Goal: Task Accomplishment & Management: Manage account settings

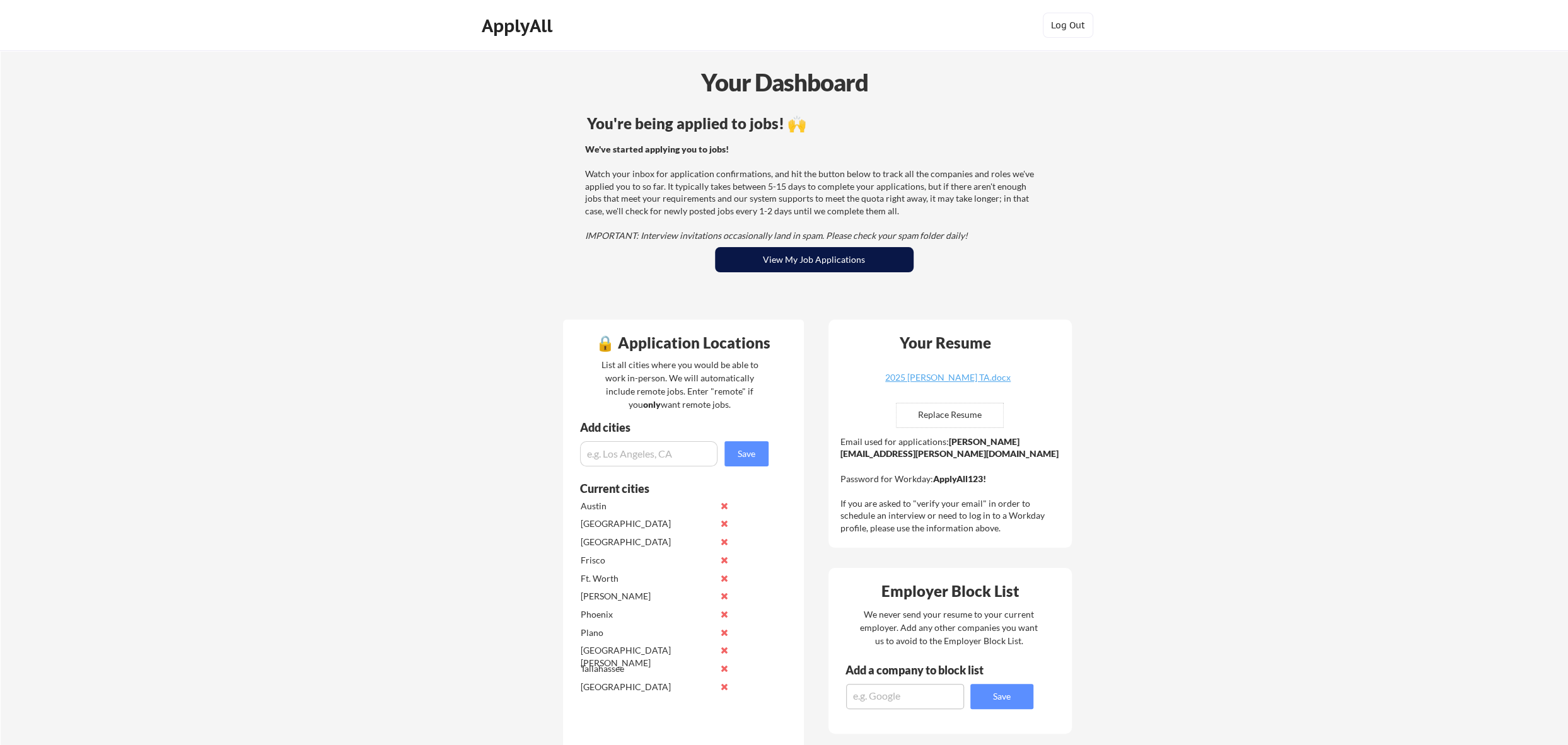
click at [805, 259] on button "View My Job Applications" at bounding box center [814, 260] width 198 height 25
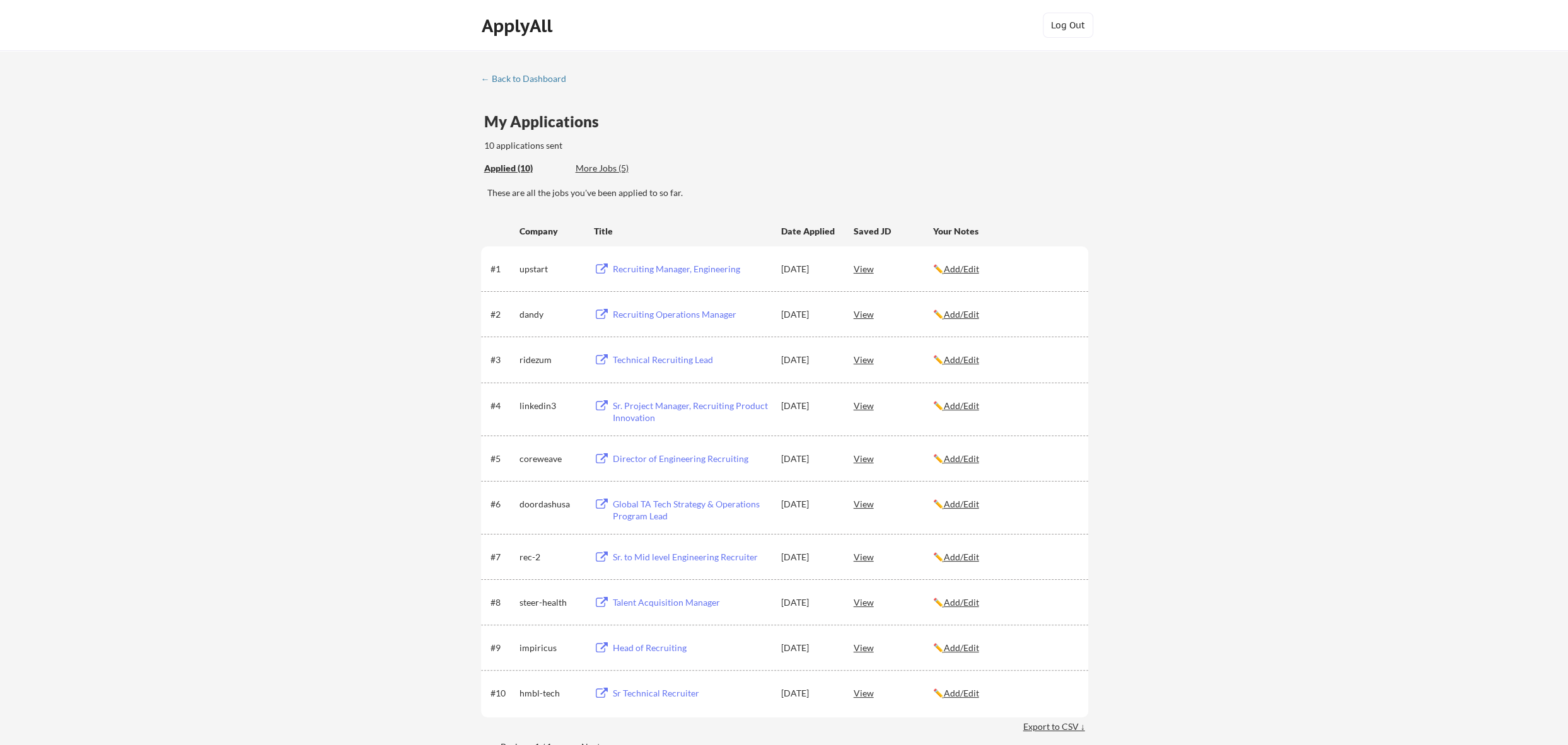
click at [861, 649] on div "View" at bounding box center [893, 647] width 80 height 23
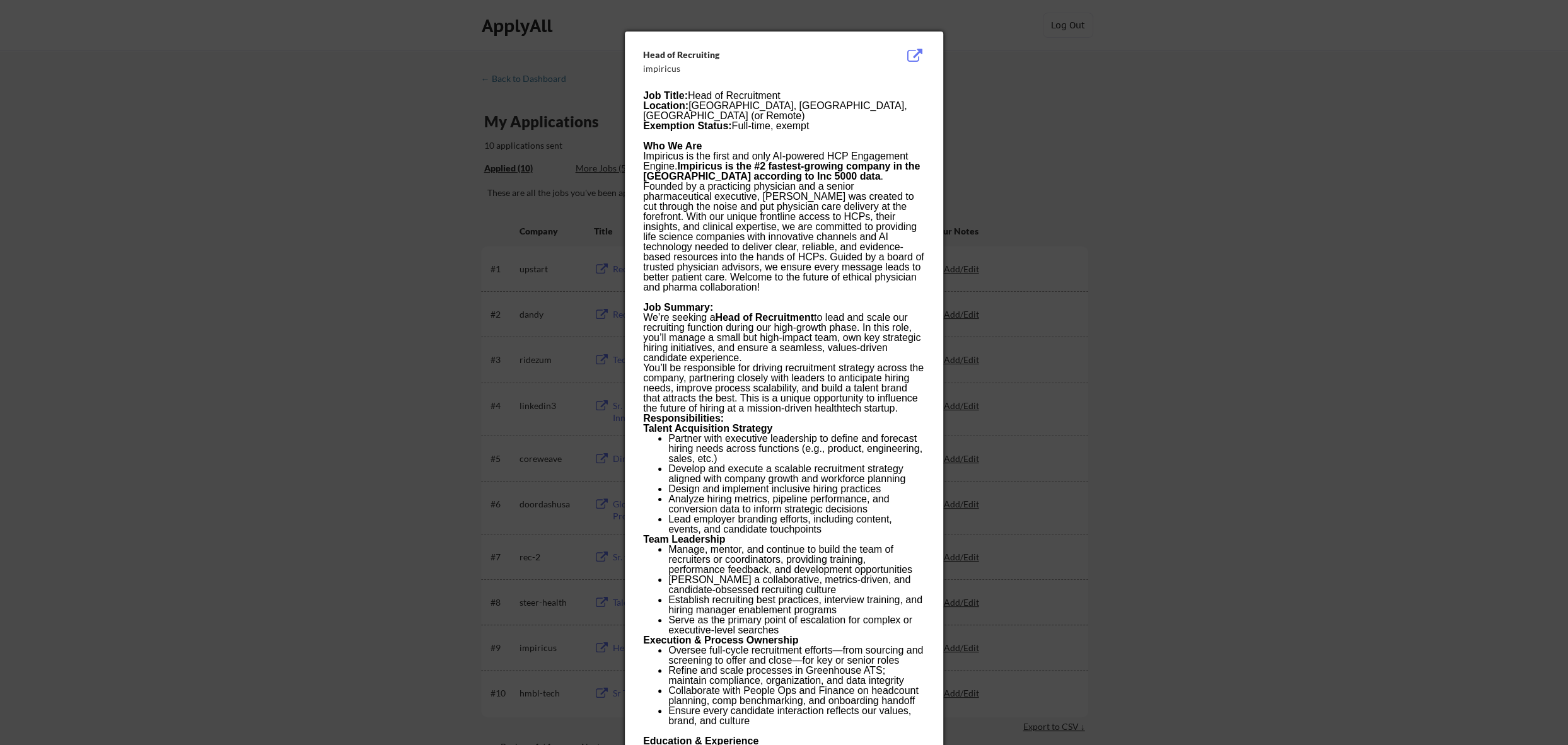
click at [1173, 198] on div at bounding box center [784, 372] width 1568 height 745
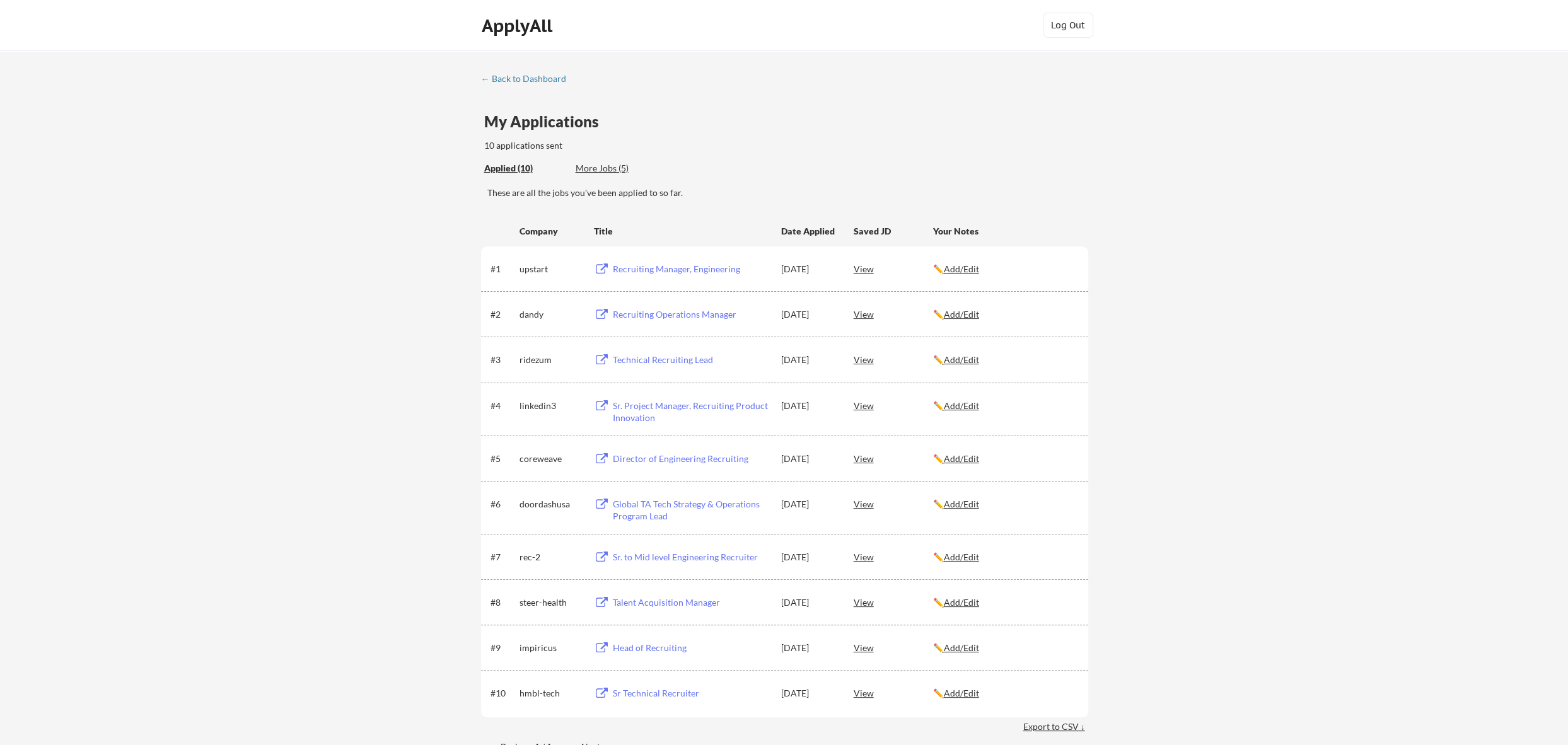
click at [963, 649] on u "Add/Edit" at bounding box center [961, 647] width 35 height 11
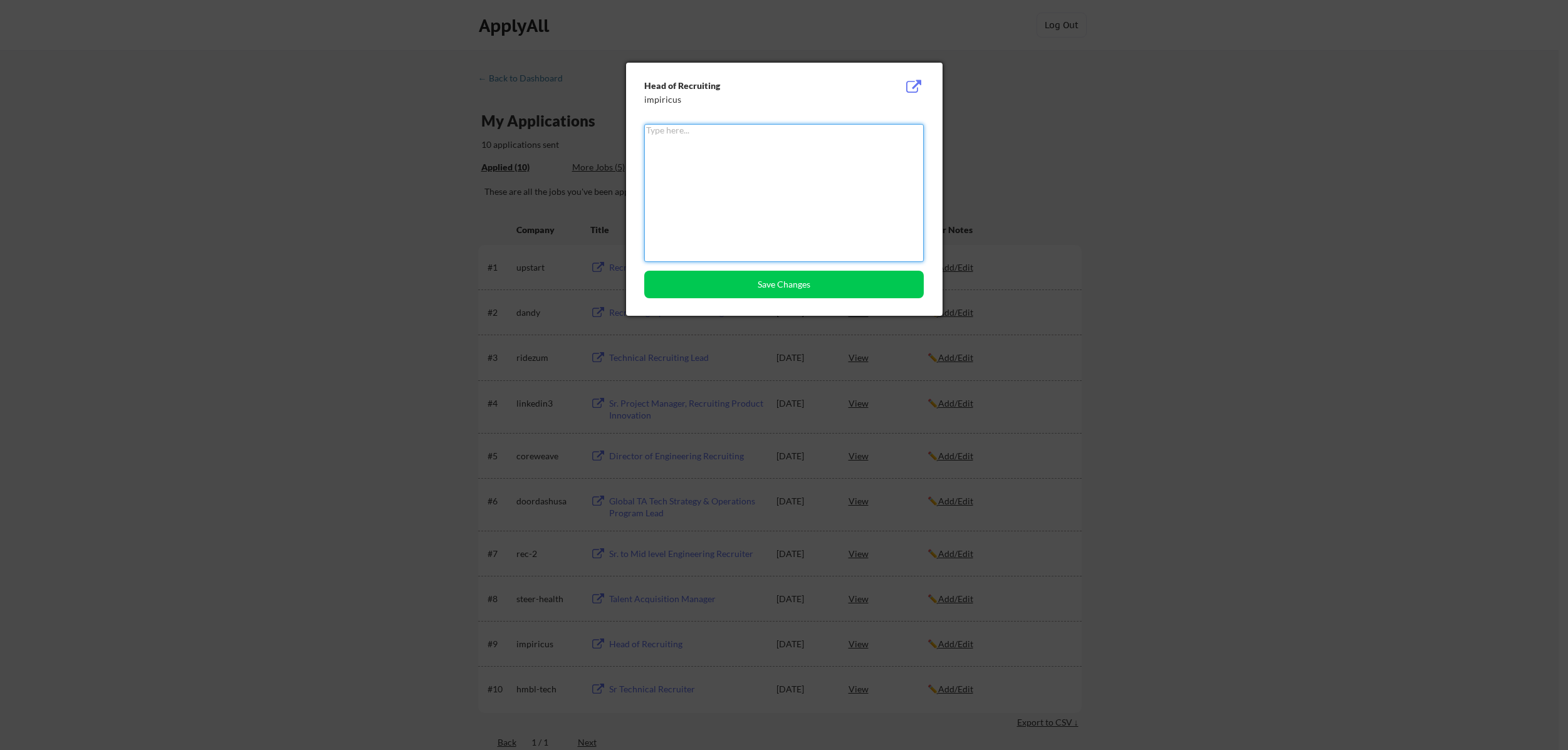
click at [1298, 423] on div at bounding box center [784, 375] width 1568 height 750
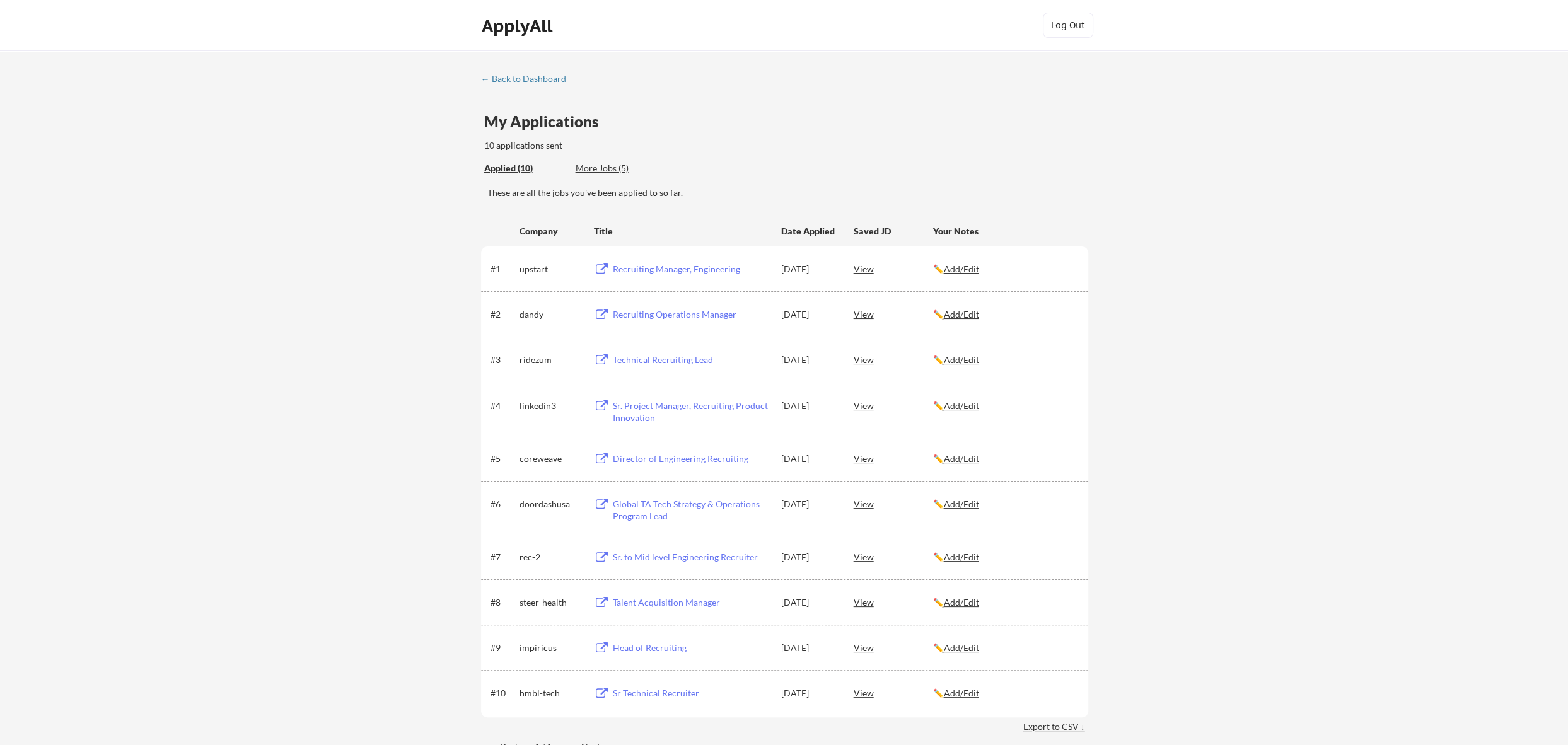
click at [858, 458] on div "View" at bounding box center [893, 458] width 80 height 23
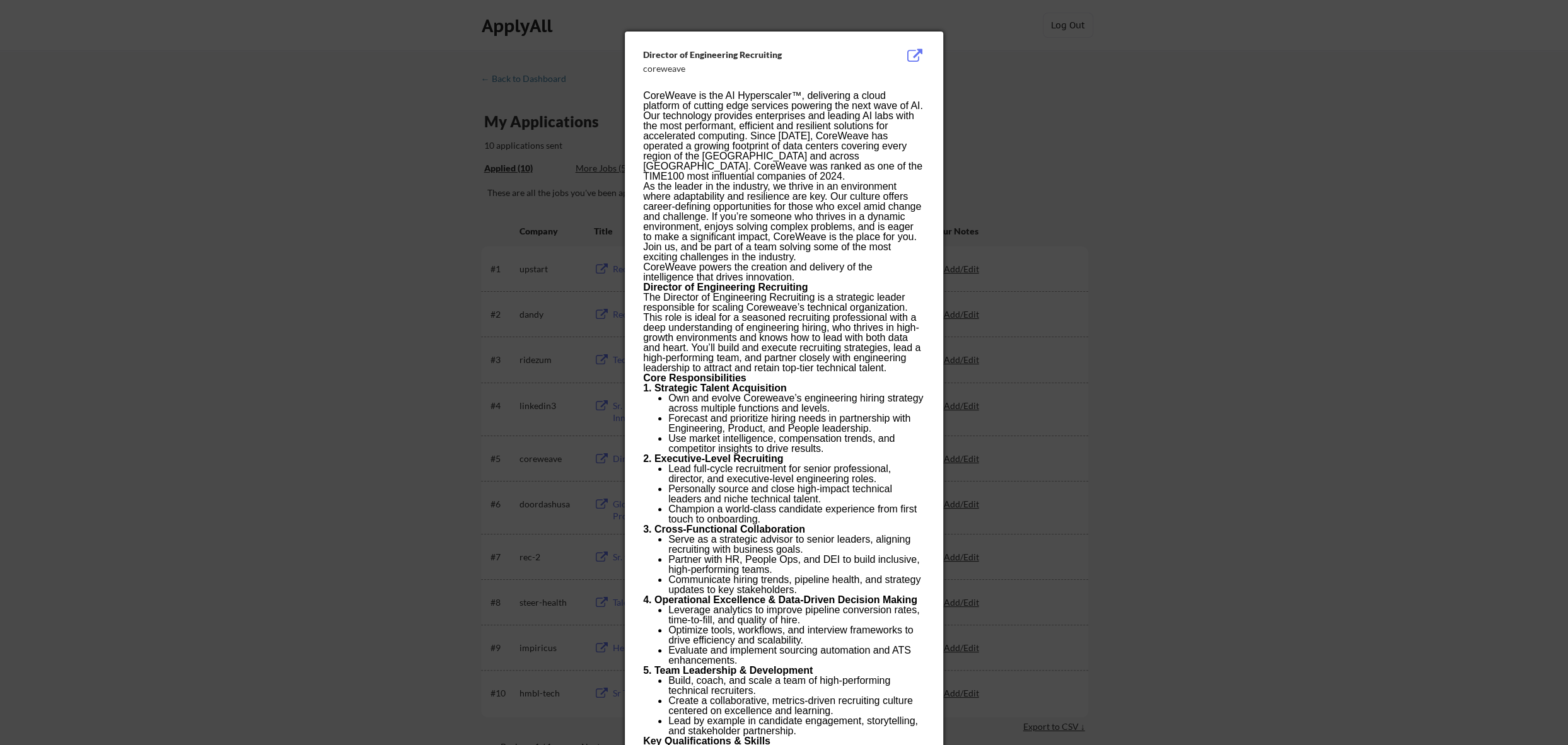
click at [1095, 117] on div at bounding box center [784, 372] width 1568 height 745
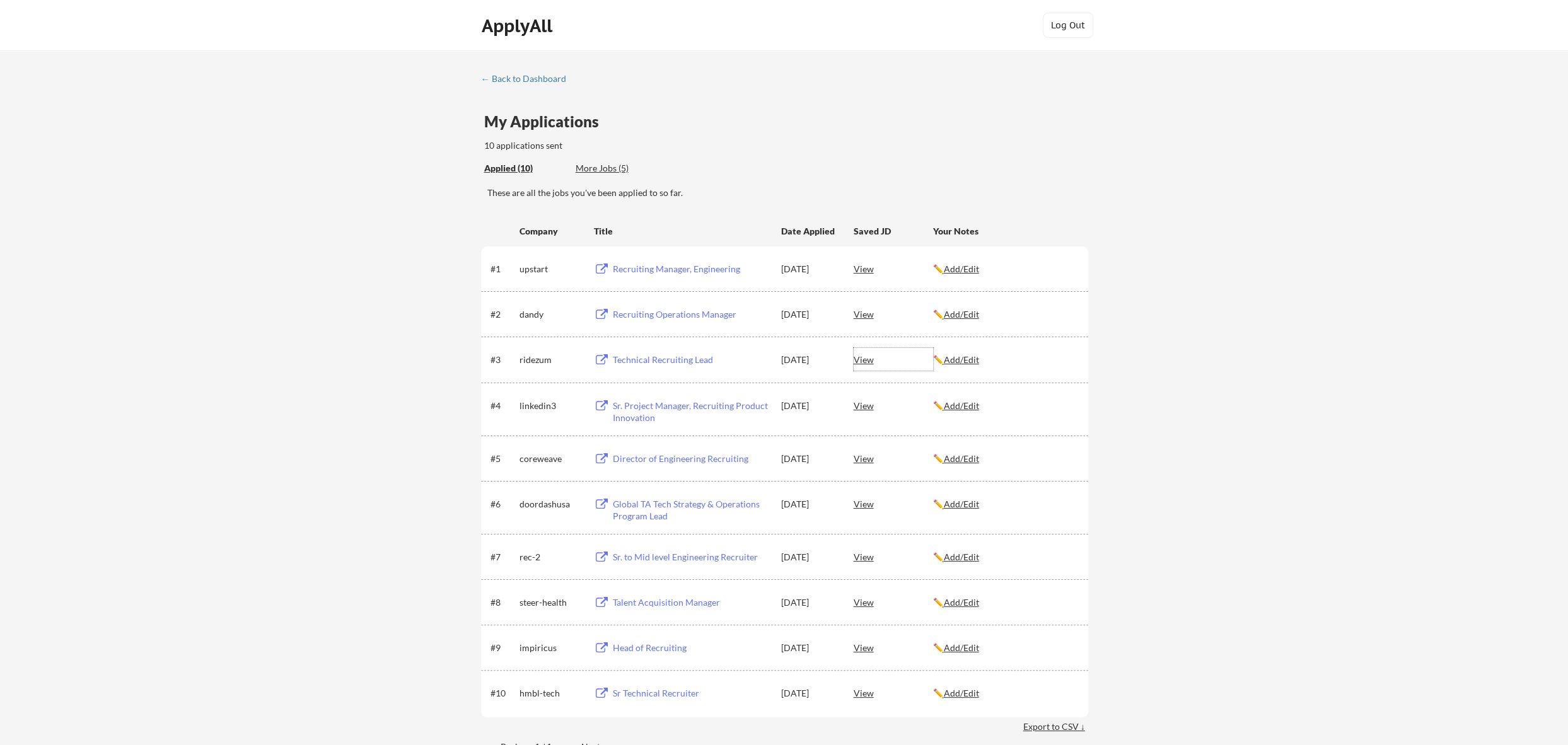
click at [866, 365] on div "View" at bounding box center [893, 360] width 80 height 23
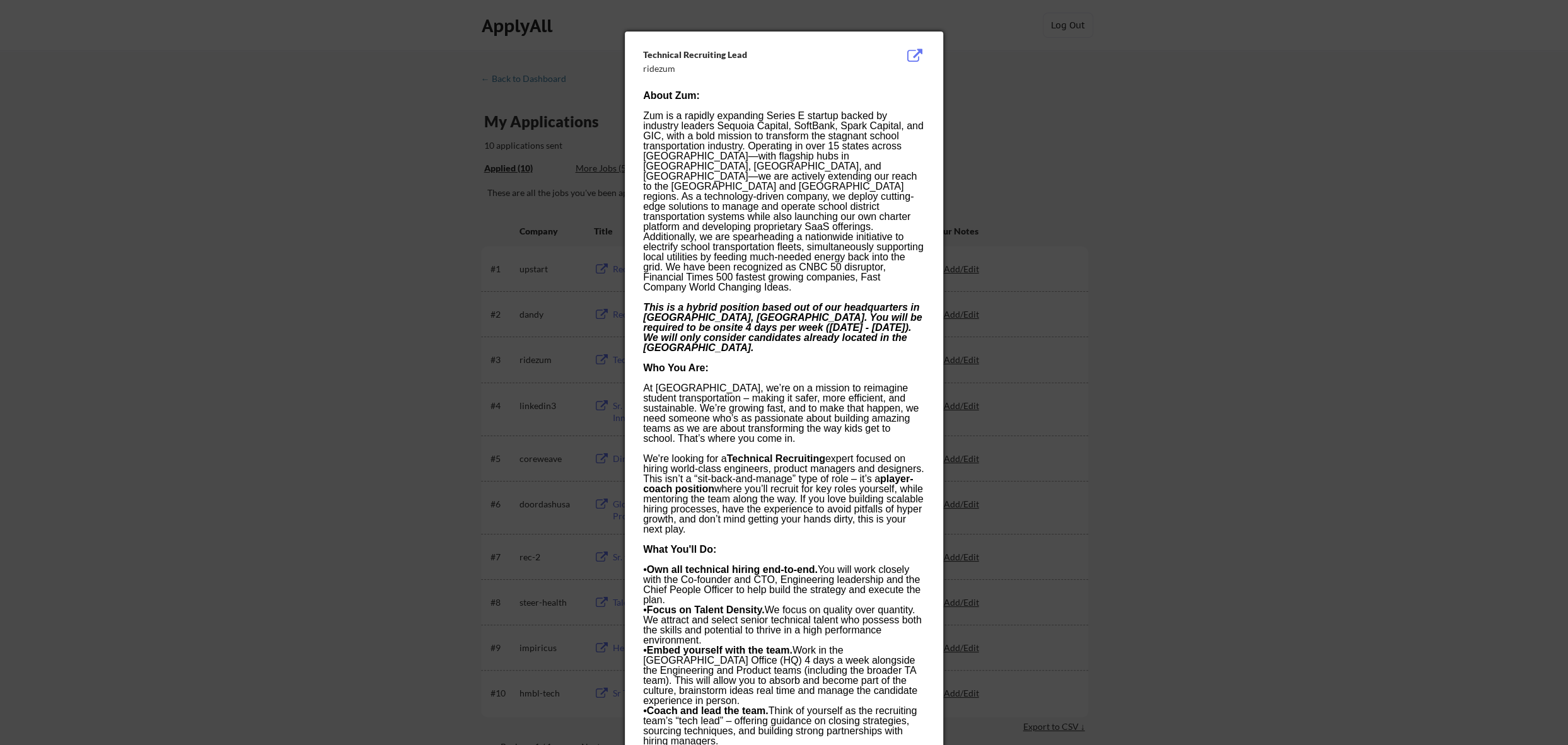
click at [1116, 261] on div at bounding box center [784, 372] width 1568 height 745
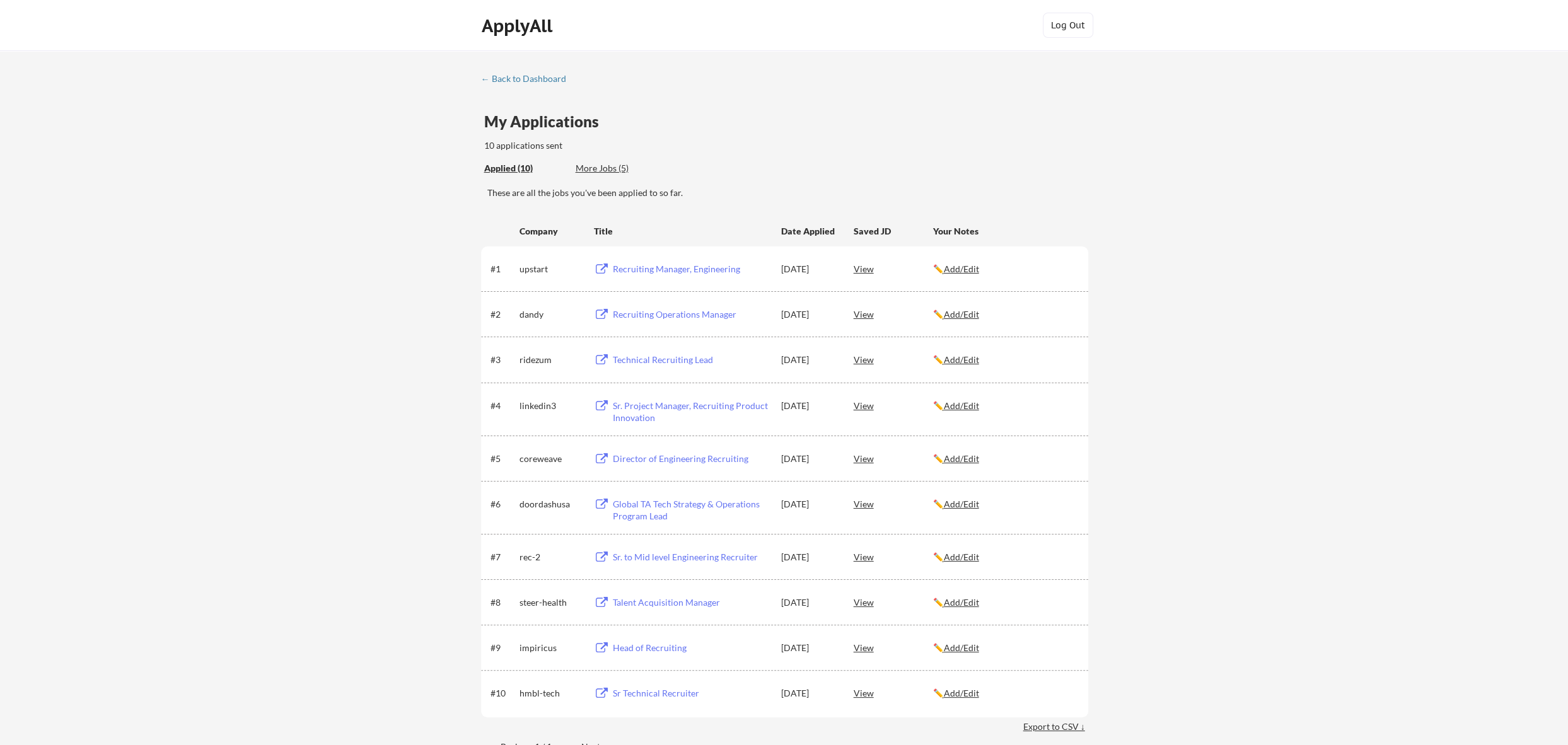
click at [870, 266] on div "View" at bounding box center [893, 269] width 80 height 23
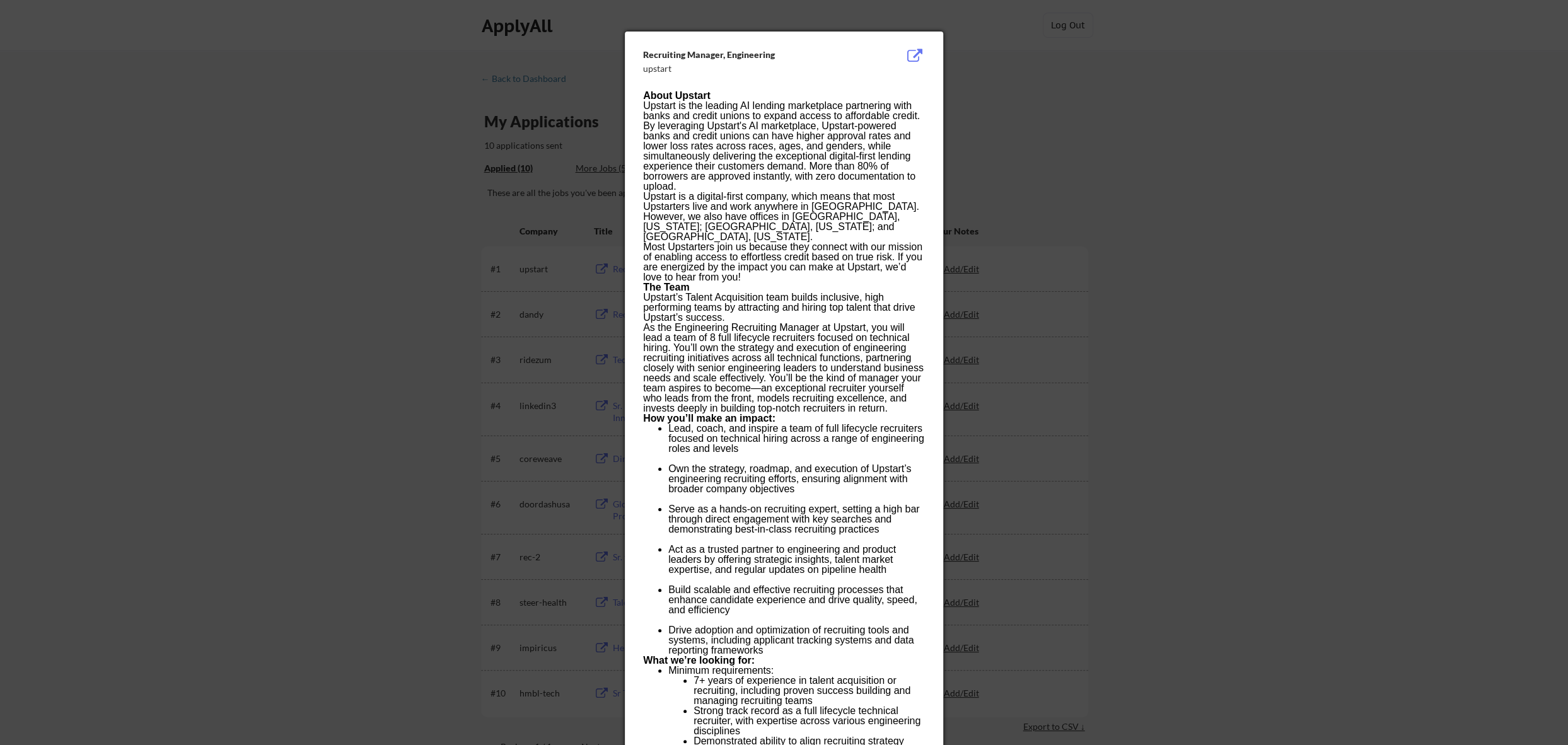
click at [1275, 307] on div at bounding box center [784, 372] width 1568 height 745
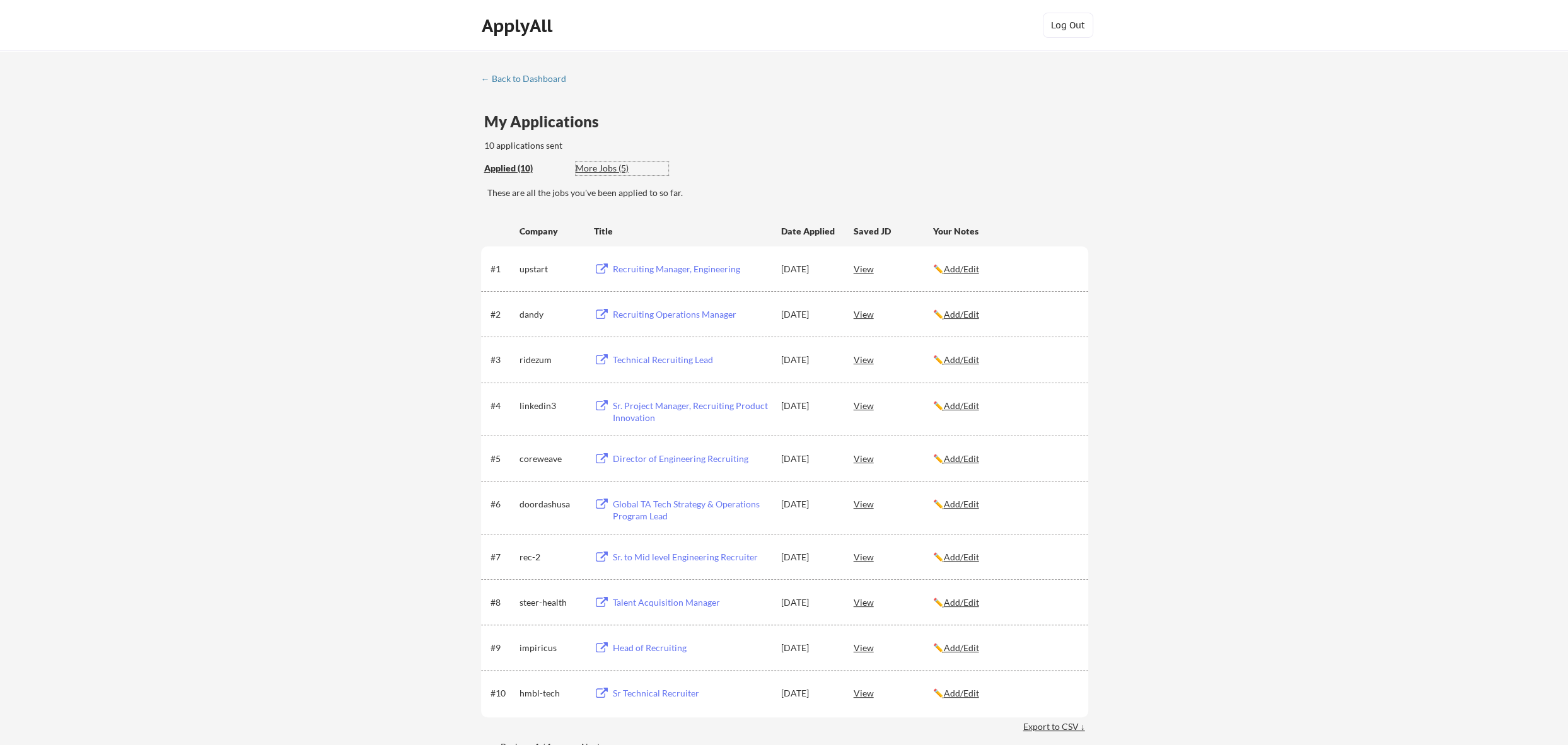
click at [591, 170] on div "More Jobs (5)" at bounding box center [621, 168] width 93 height 12
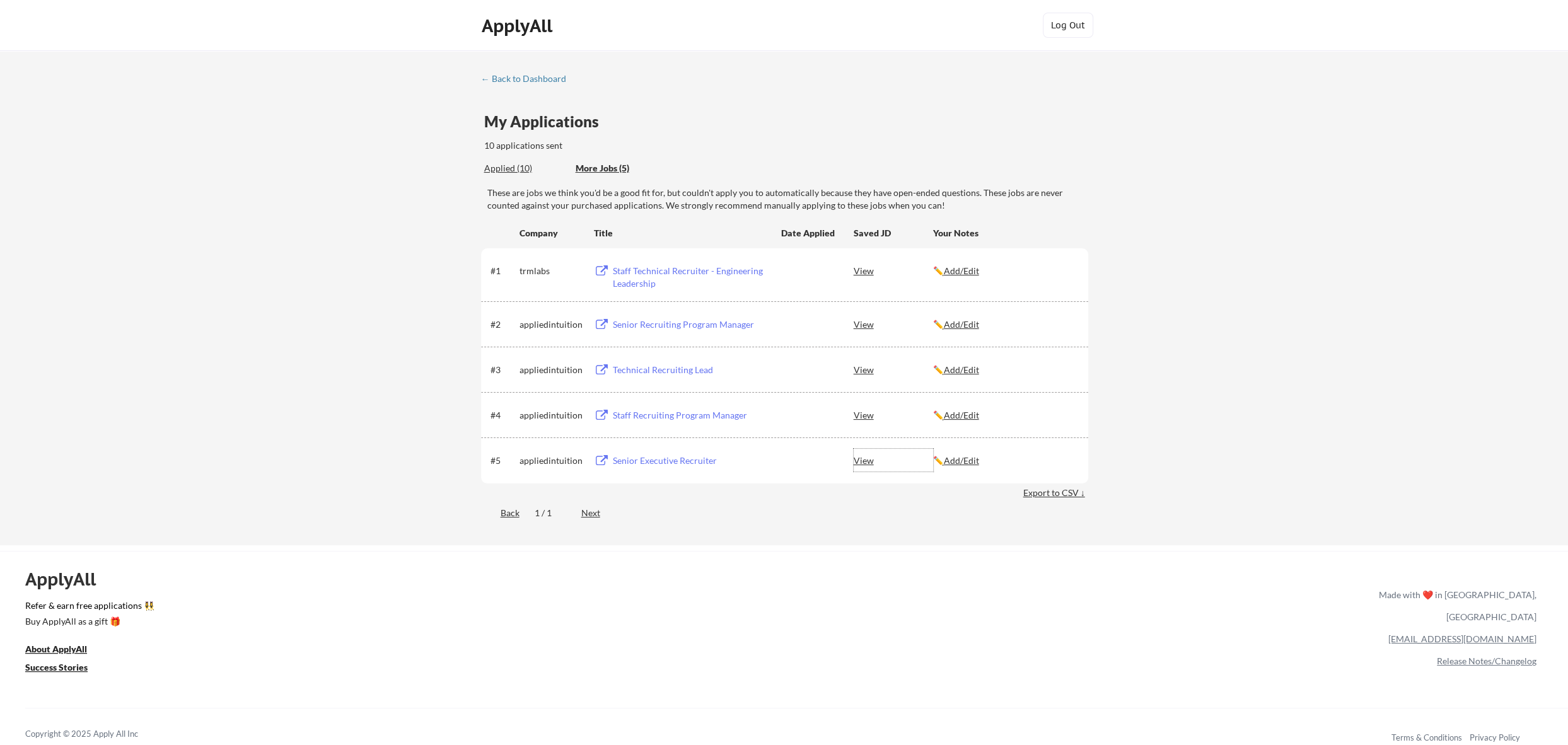
click at [864, 461] on div "View" at bounding box center [893, 461] width 80 height 23
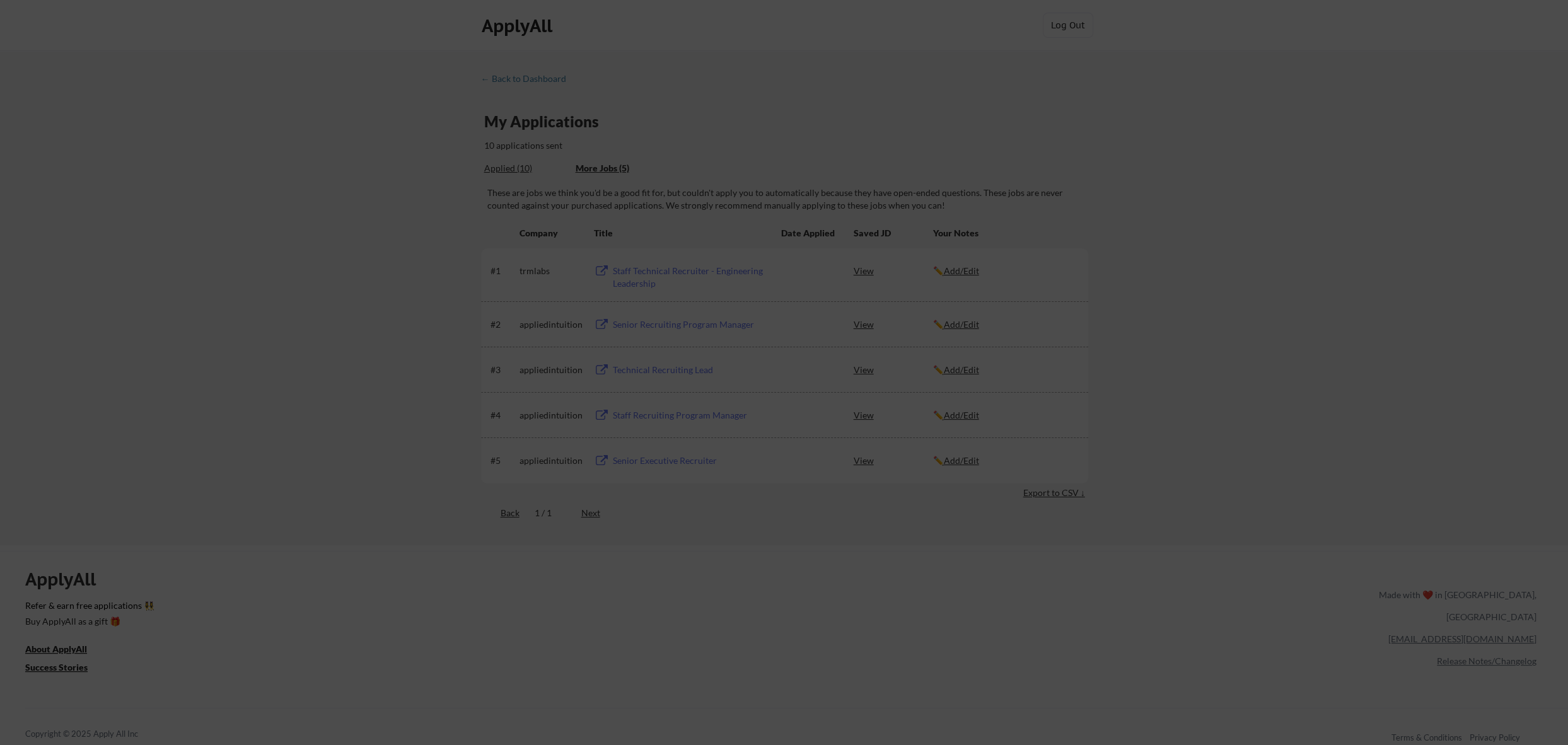
click at [885, 606] on li "Provide leadership with data and metrics on recruiting efforts" at bounding box center [797, 616] width 256 height 20
click at [948, 581] on div at bounding box center [784, 372] width 1568 height 745
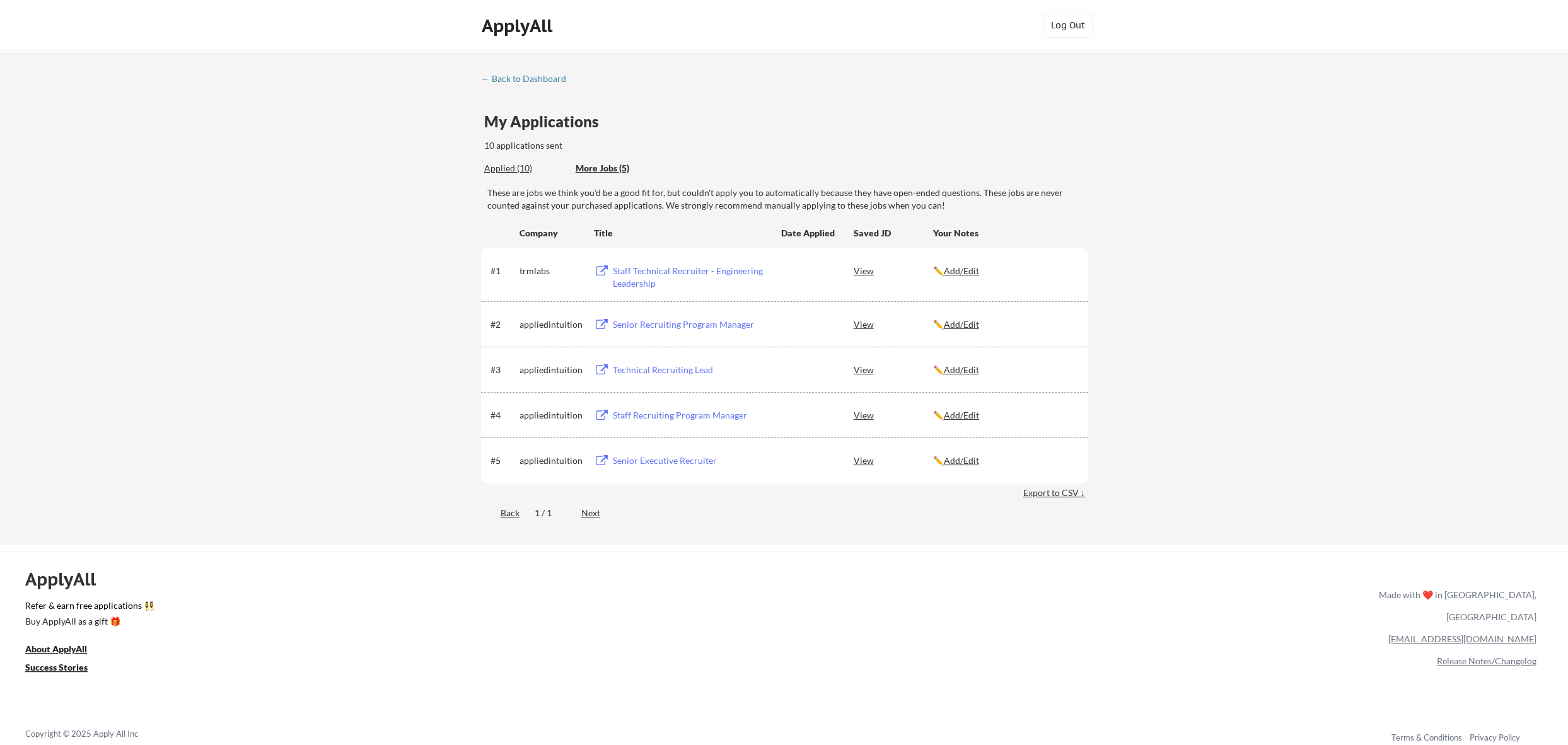
click at [863, 458] on div "View" at bounding box center [893, 461] width 80 height 23
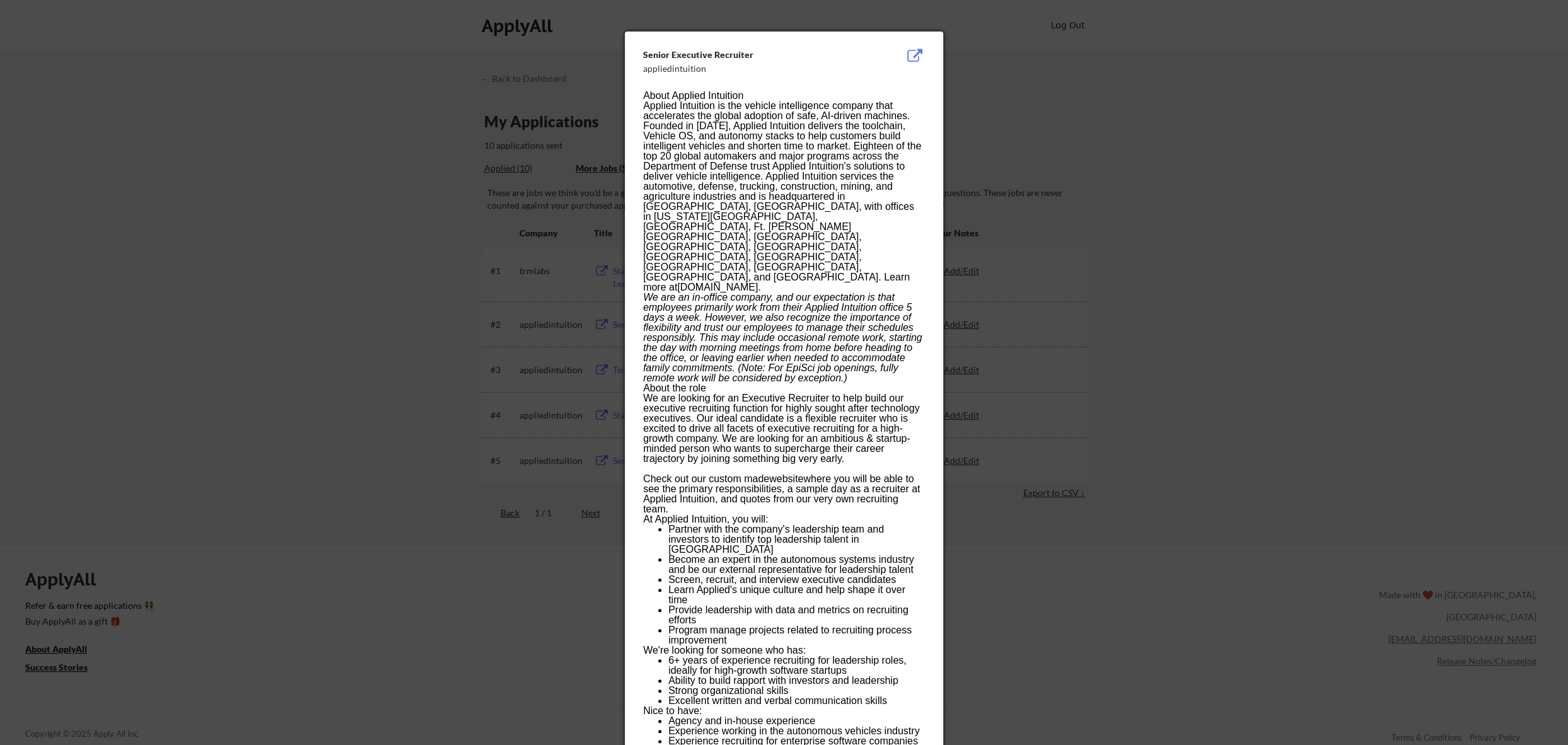
click at [1058, 593] on div at bounding box center [784, 372] width 1568 height 745
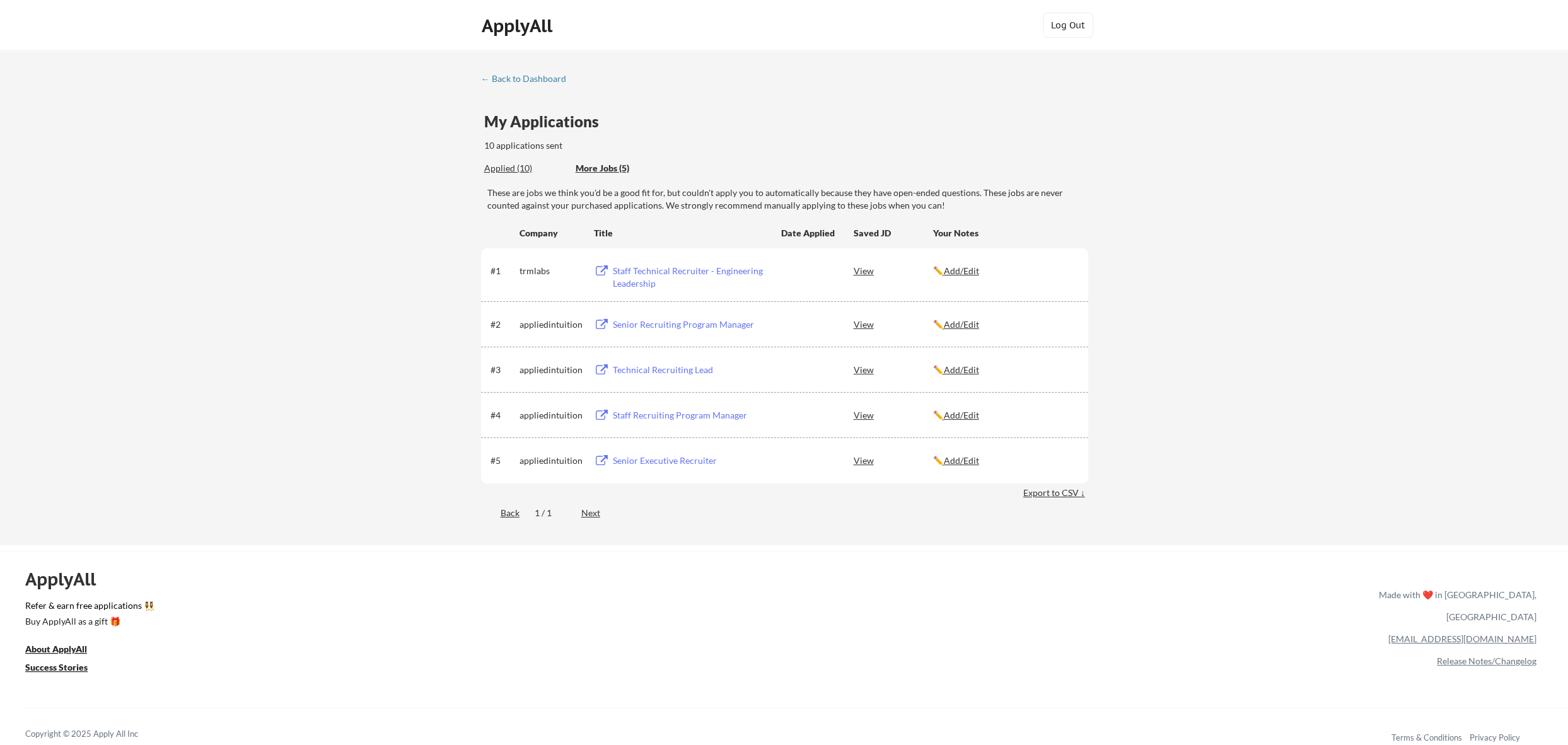
click at [649, 458] on div "Senior Executive Recruiter" at bounding box center [691, 461] width 157 height 12
click at [970, 461] on u "Add/Edit" at bounding box center [961, 460] width 35 height 11
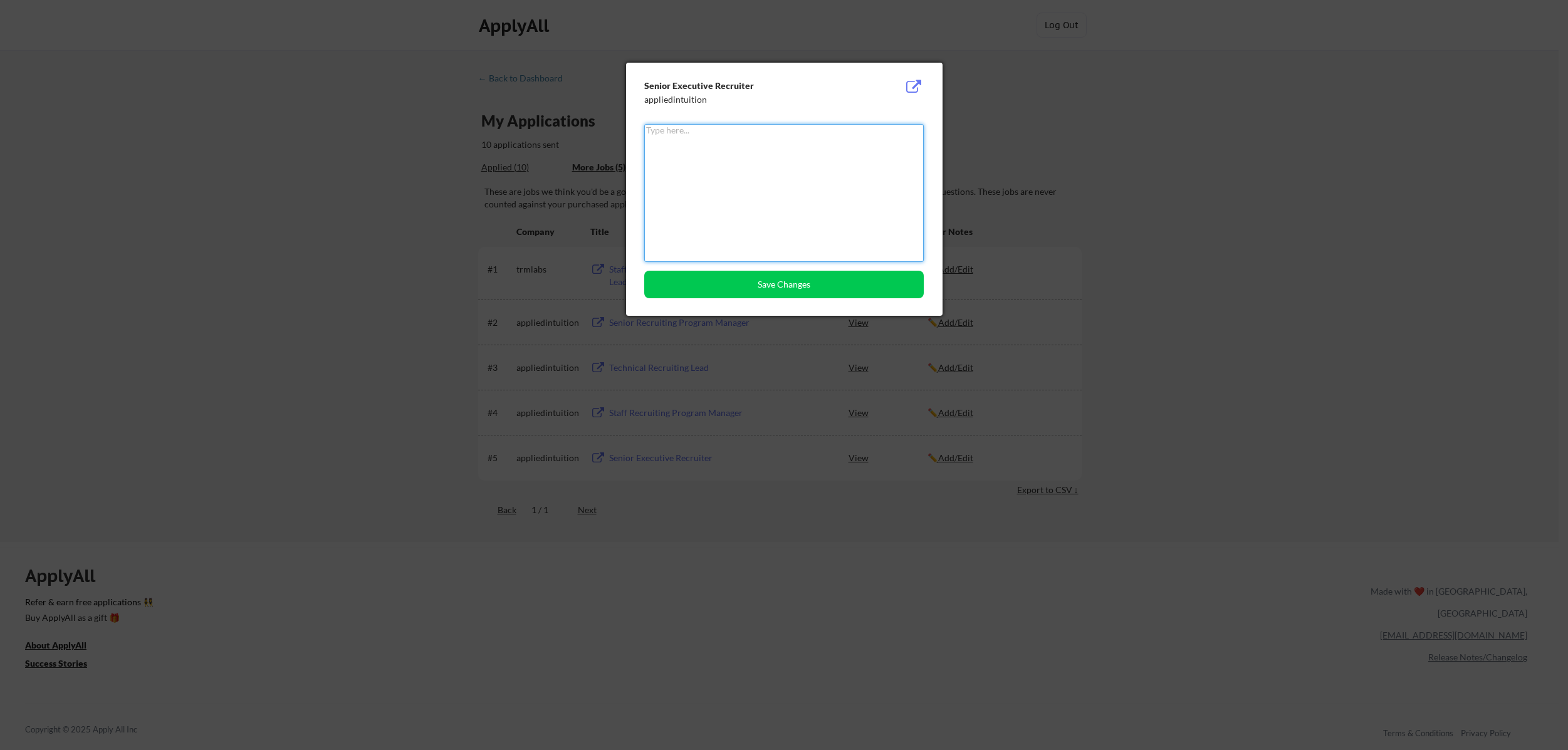
click at [702, 164] on textarea at bounding box center [784, 192] width 279 height 138
type textarea "Applied offline"
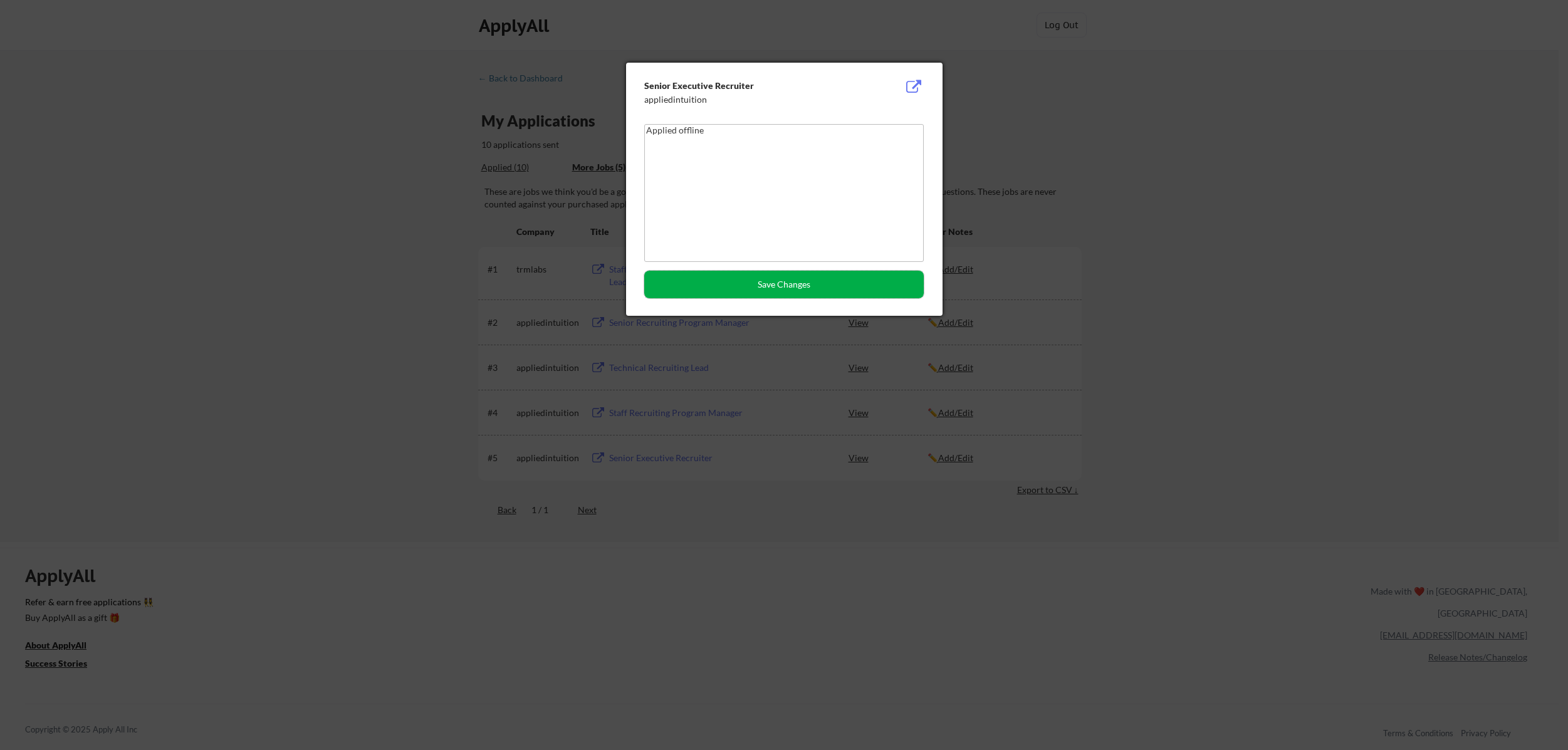
click at [746, 281] on button "Save Changes" at bounding box center [784, 284] width 279 height 28
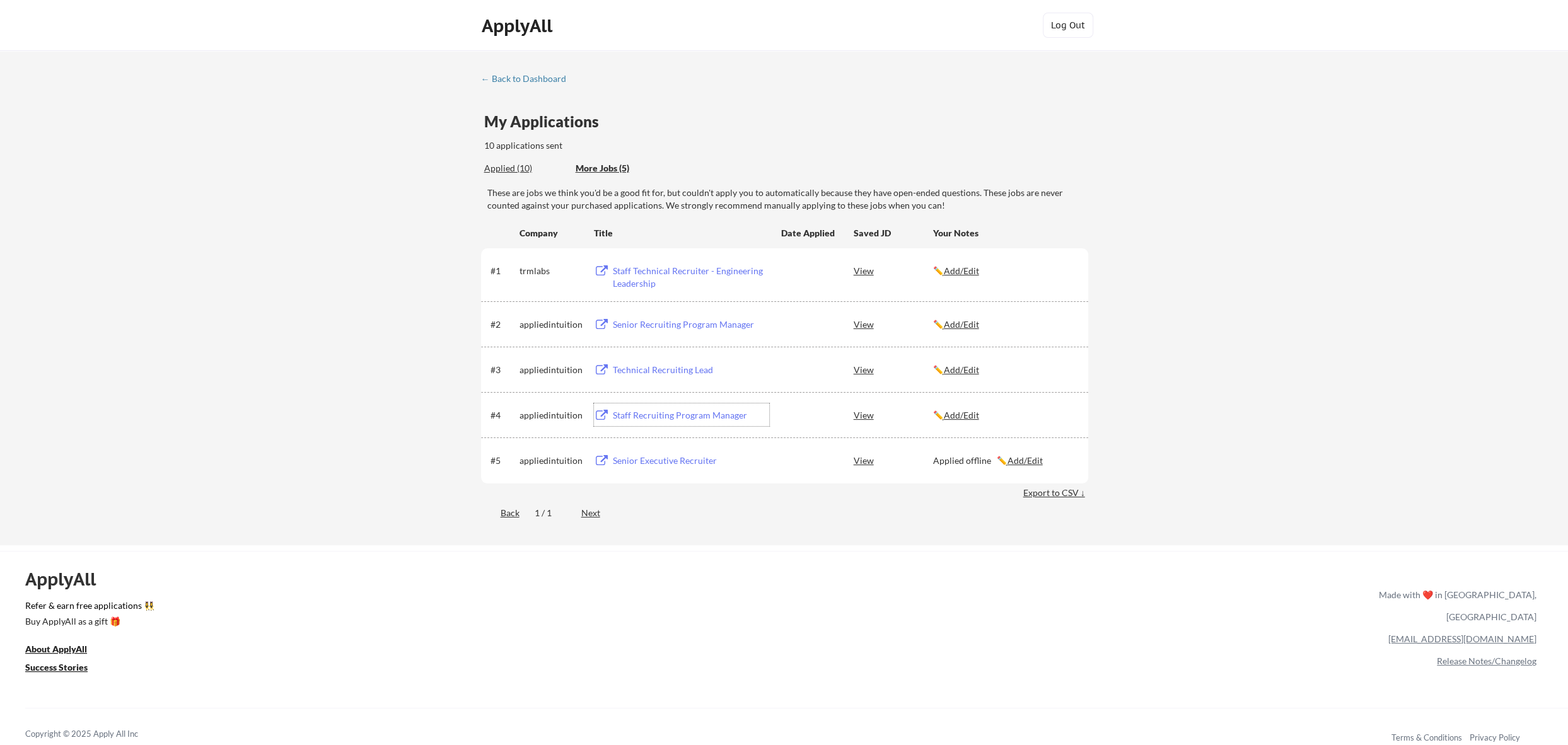
click at [655, 416] on div "Staff Recruiting Program Manager" at bounding box center [691, 415] width 157 height 12
click at [970, 417] on u "Add/Edit" at bounding box center [961, 415] width 35 height 11
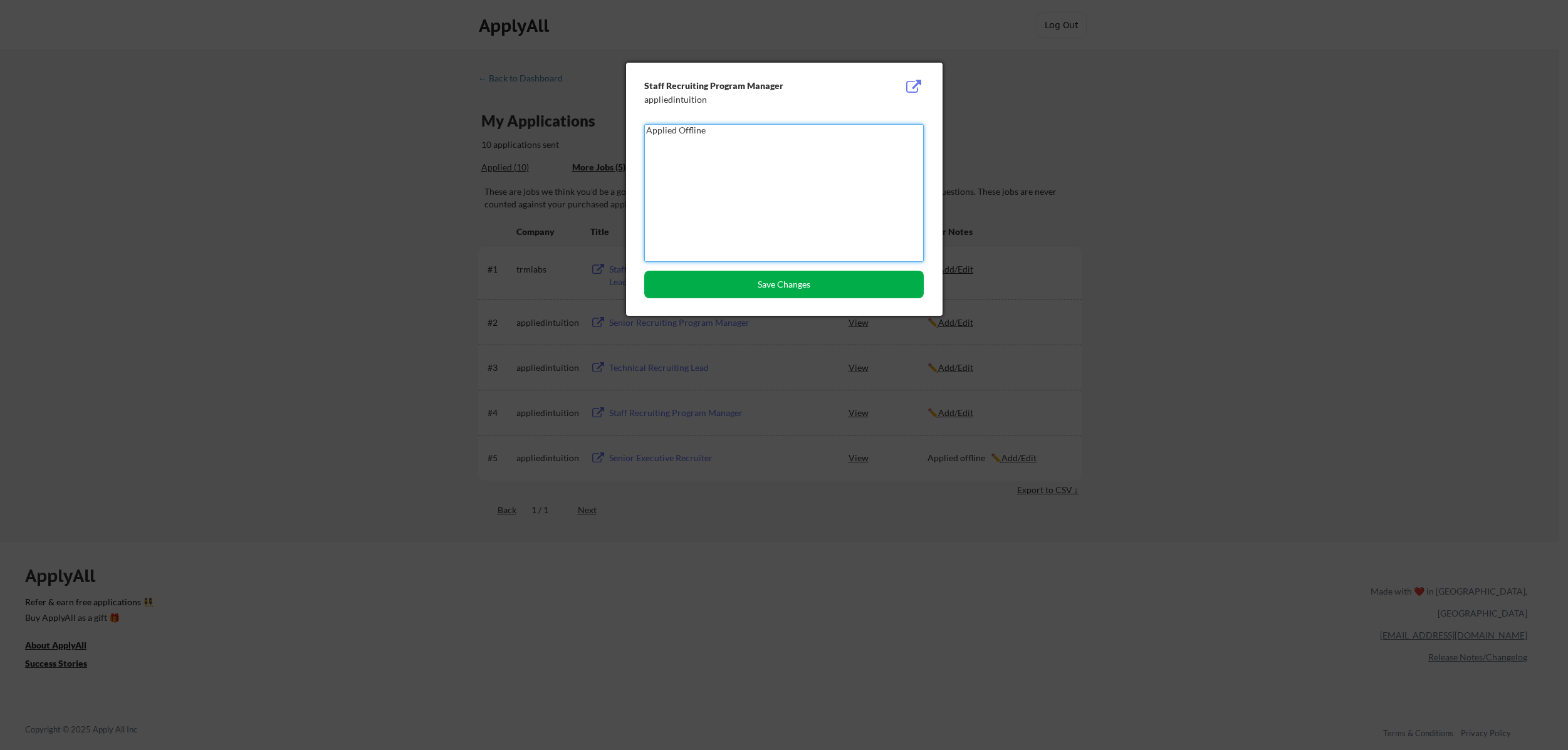
type textarea "Applied Offline"
click at [777, 285] on button "Save Changes" at bounding box center [784, 284] width 279 height 28
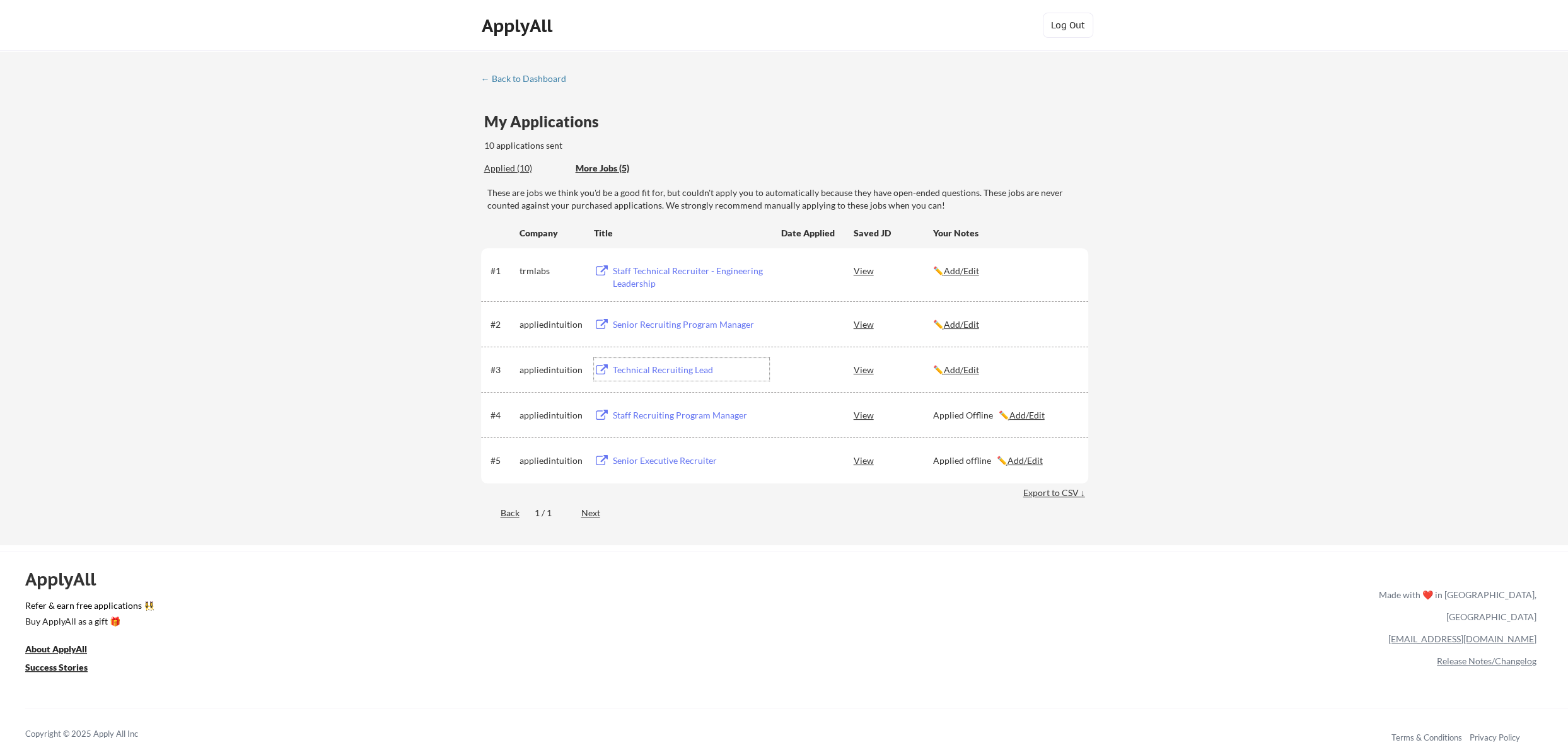
click at [667, 372] on div "Technical Recruiting Lead" at bounding box center [691, 370] width 157 height 12
click at [965, 369] on u "Add/Edit" at bounding box center [961, 370] width 35 height 11
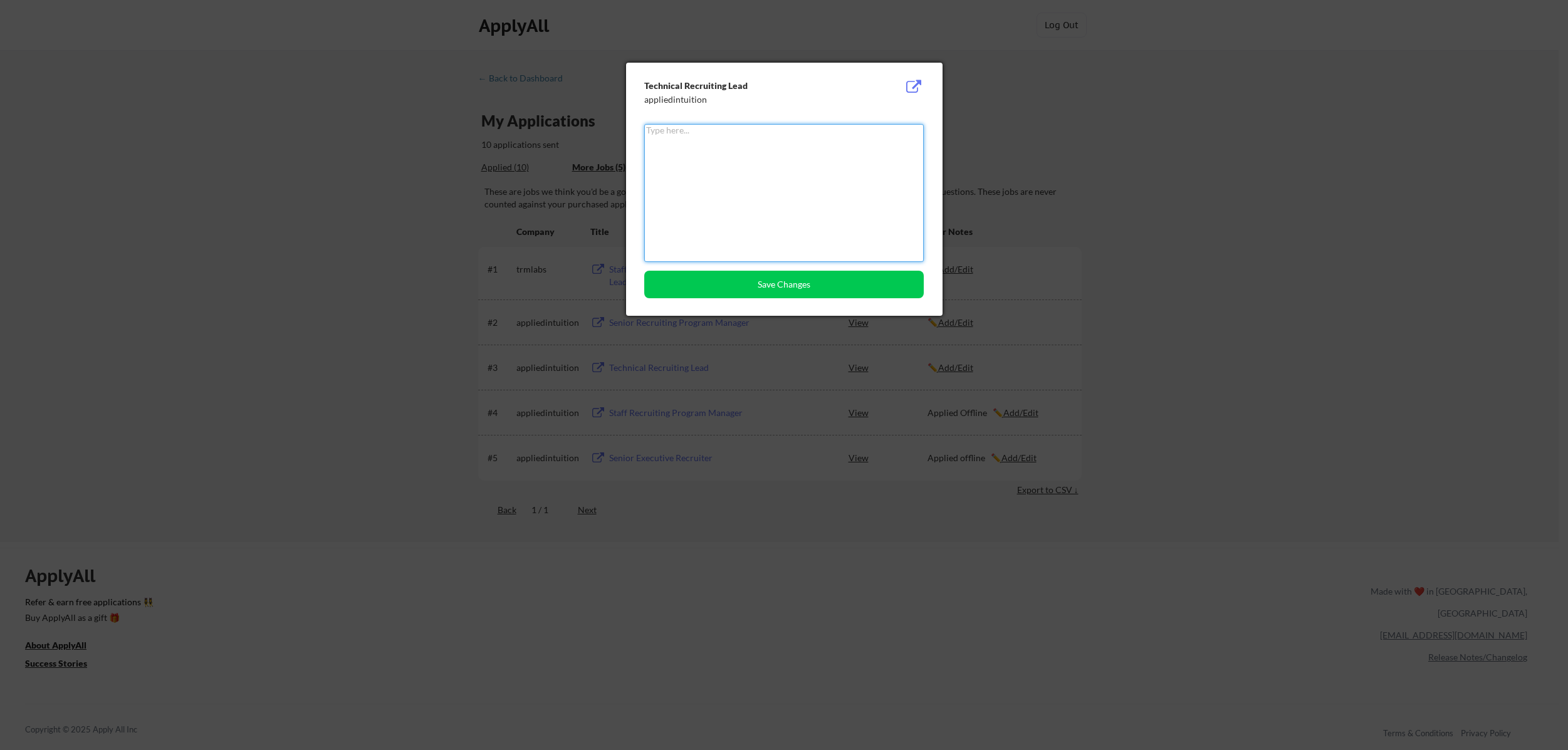
click at [670, 177] on textarea at bounding box center [784, 192] width 279 height 138
type textarea "Applied Offline"
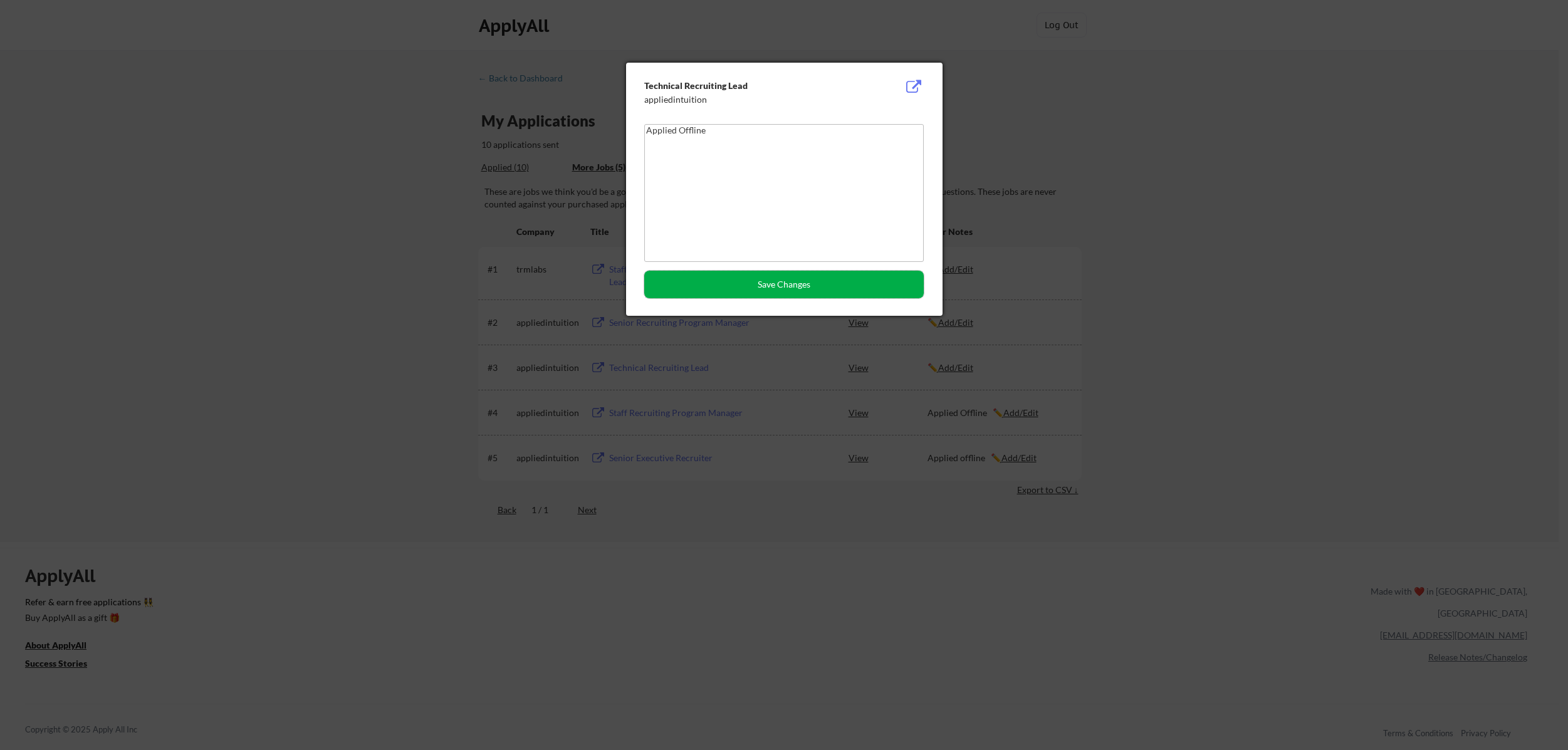
click at [770, 287] on button "Save Changes" at bounding box center [784, 284] width 279 height 28
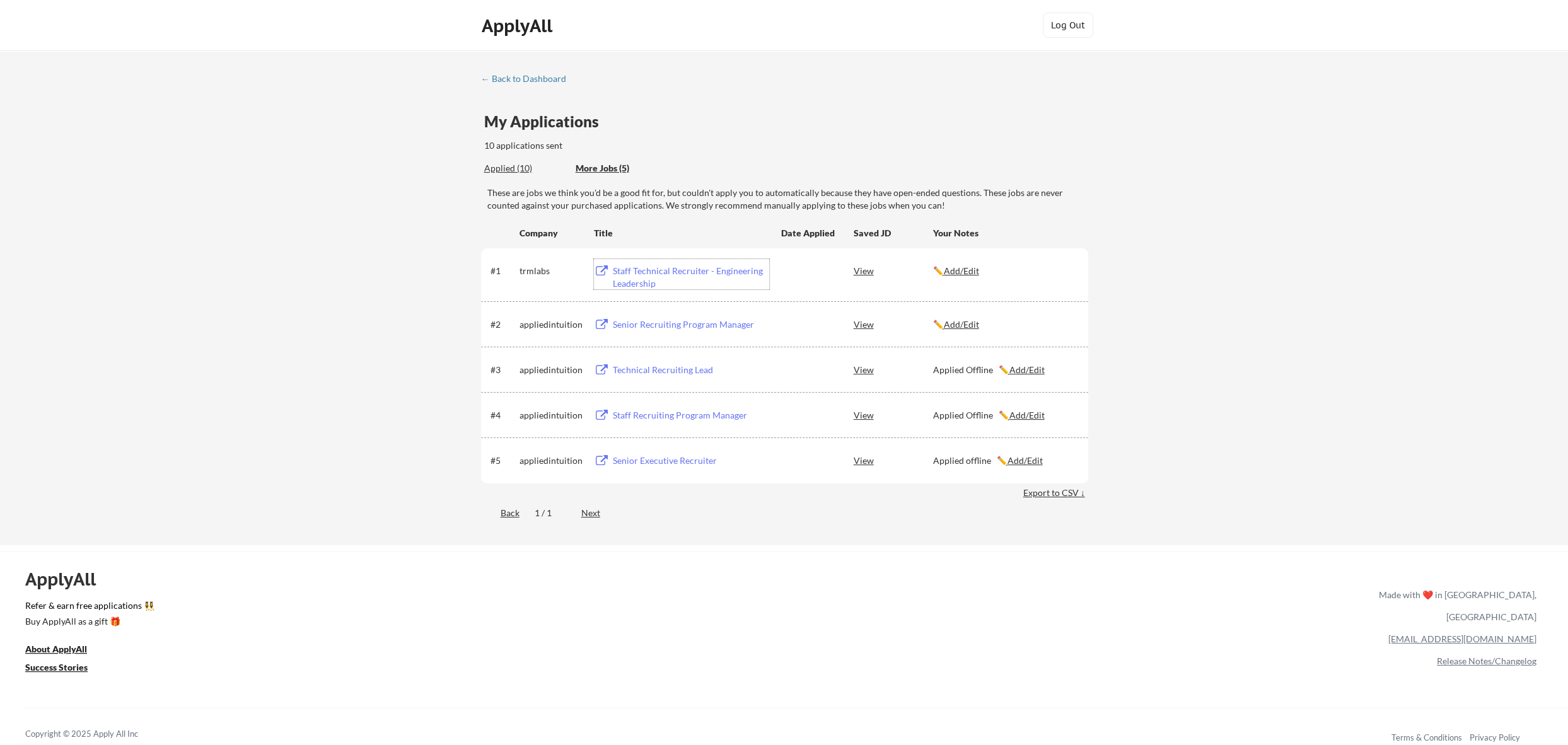
click at [658, 273] on div "Staff Technical Recruiter - Engineering Leadership" at bounding box center [691, 277] width 157 height 25
click at [970, 271] on u "Add/Edit" at bounding box center [961, 270] width 35 height 11
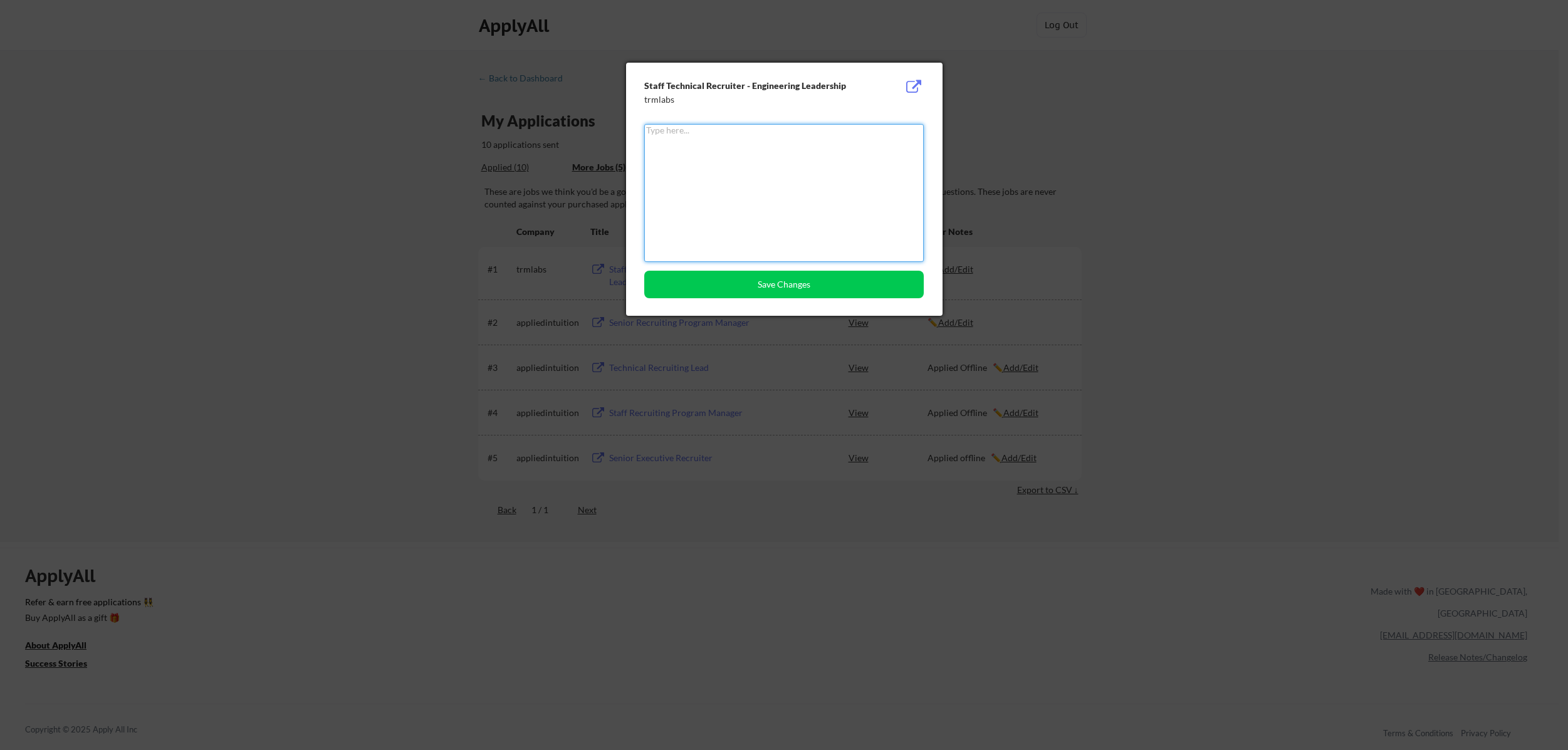
click at [742, 216] on textarea at bounding box center [784, 192] width 279 height 138
type textarea "Applied Offline"
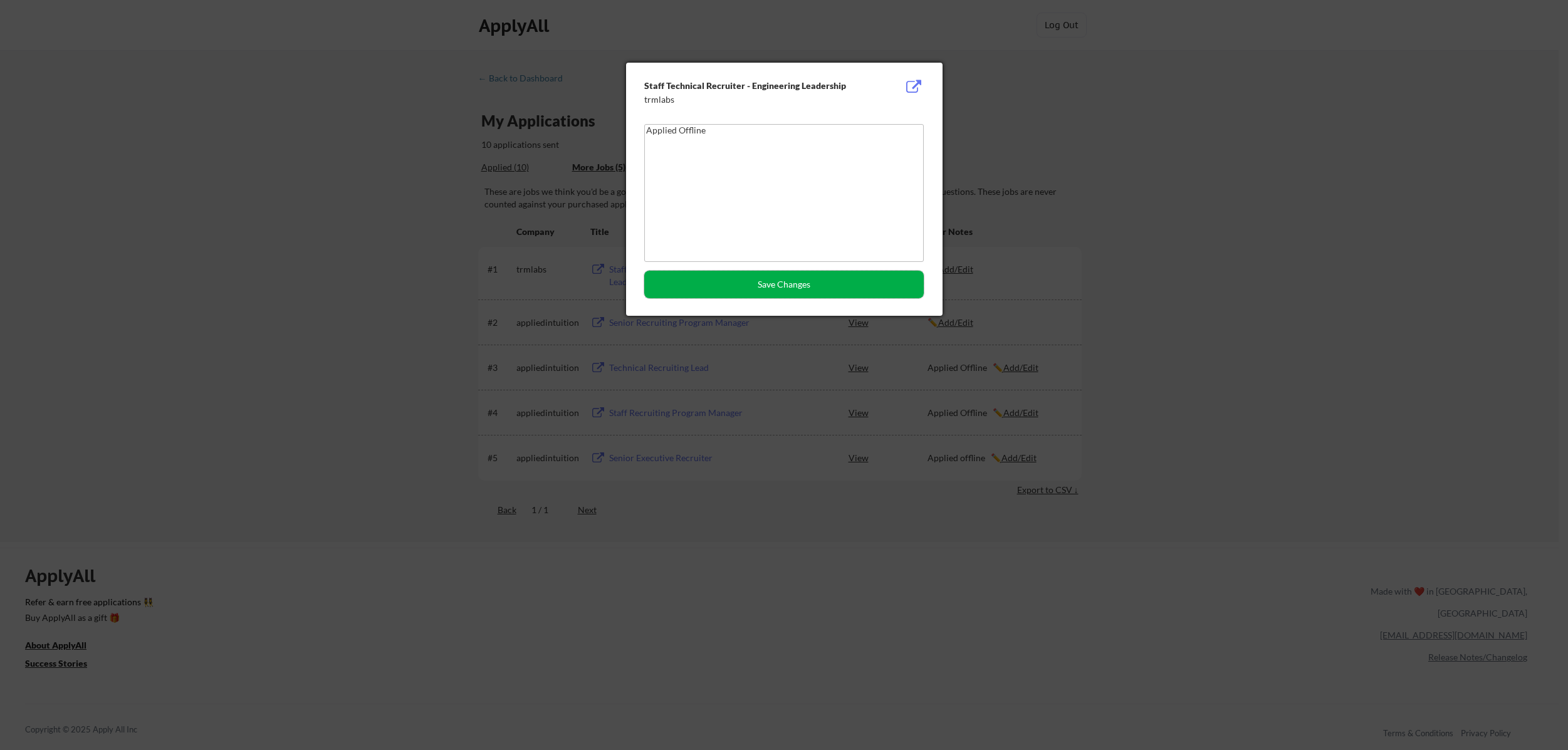
click at [794, 284] on button "Save Changes" at bounding box center [784, 284] width 279 height 28
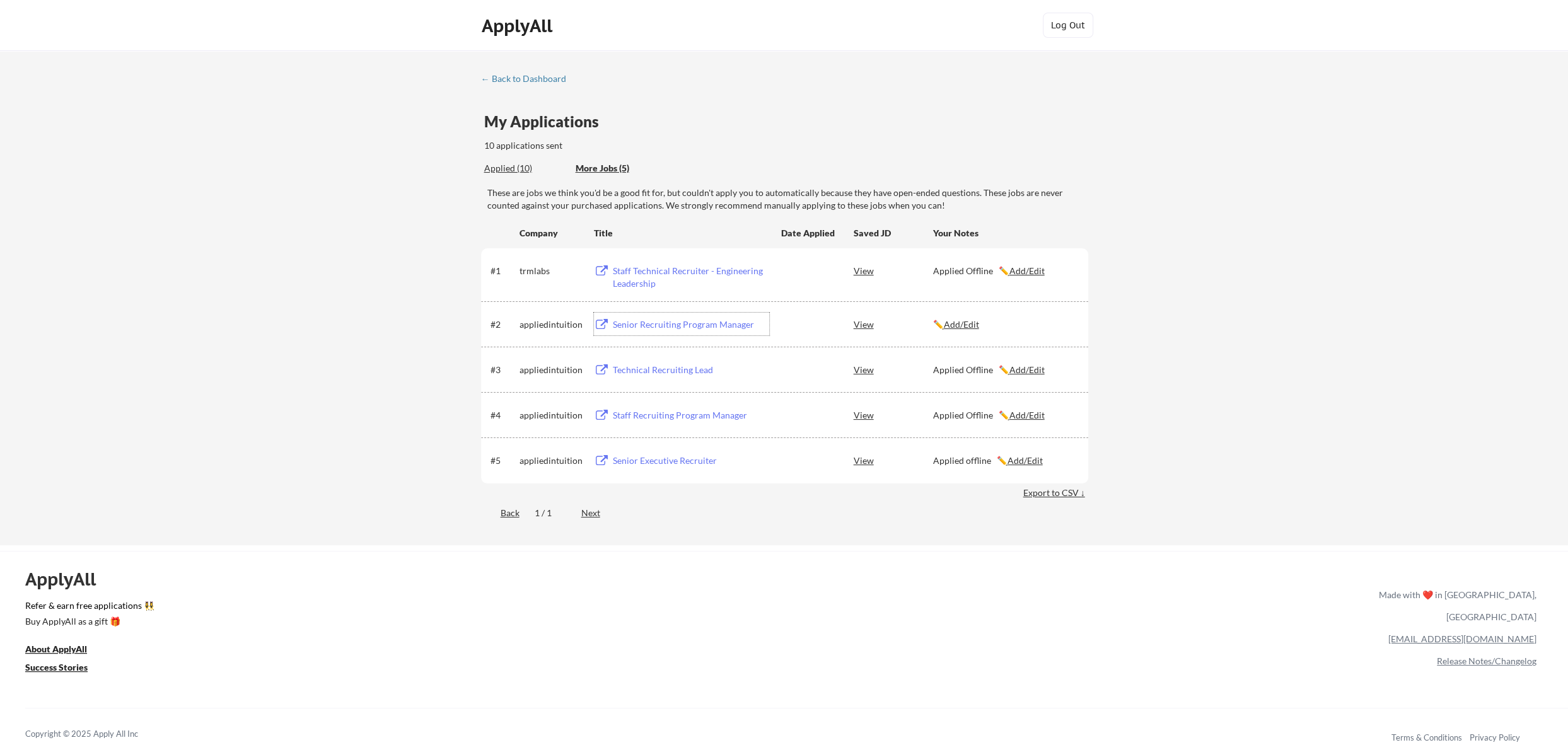
click at [647, 321] on div "Senior Recruiting Program Manager" at bounding box center [691, 325] width 157 height 12
click at [960, 325] on u "Add/Edit" at bounding box center [961, 324] width 35 height 11
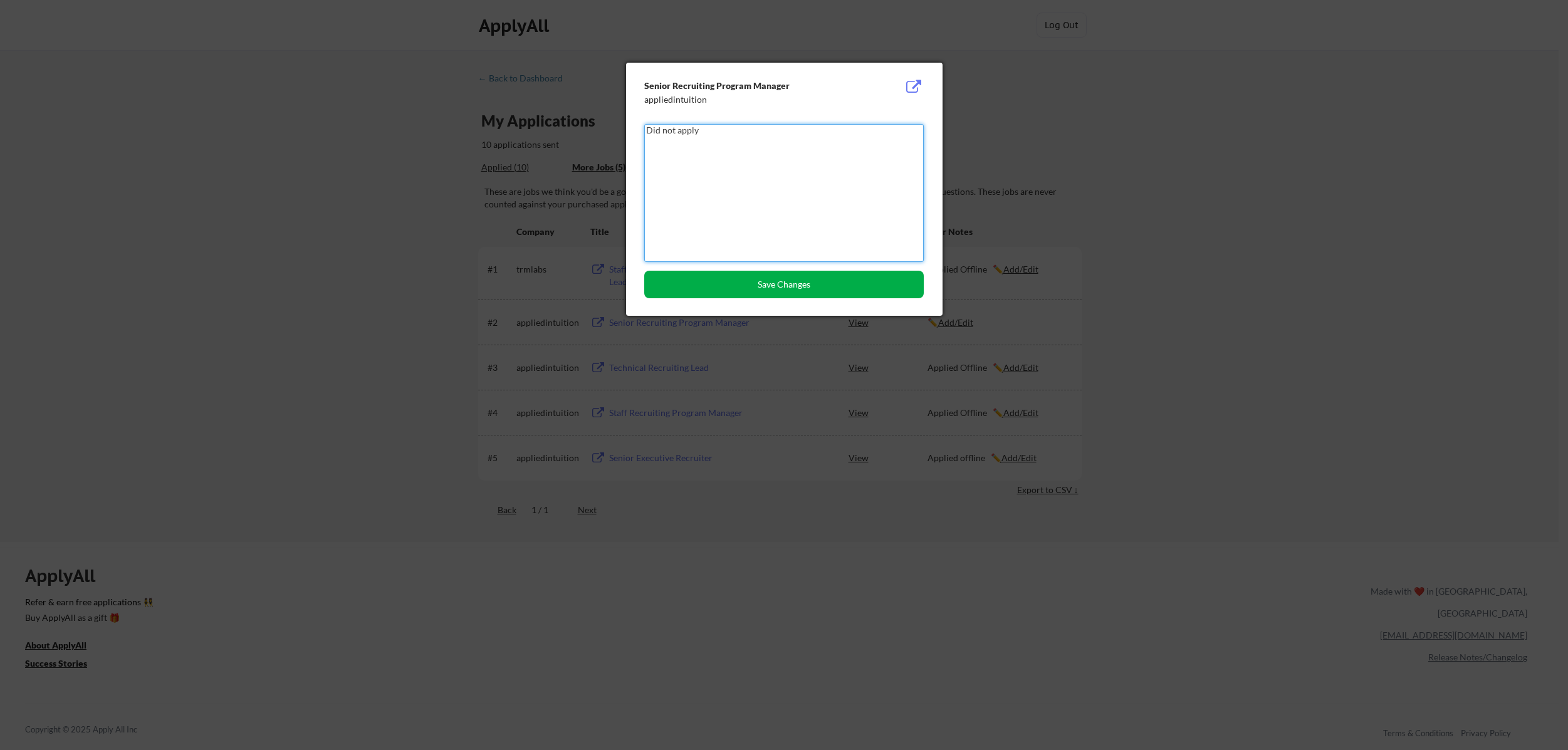
type textarea "Did not apply"
click at [771, 283] on button "Save Changes" at bounding box center [784, 284] width 279 height 28
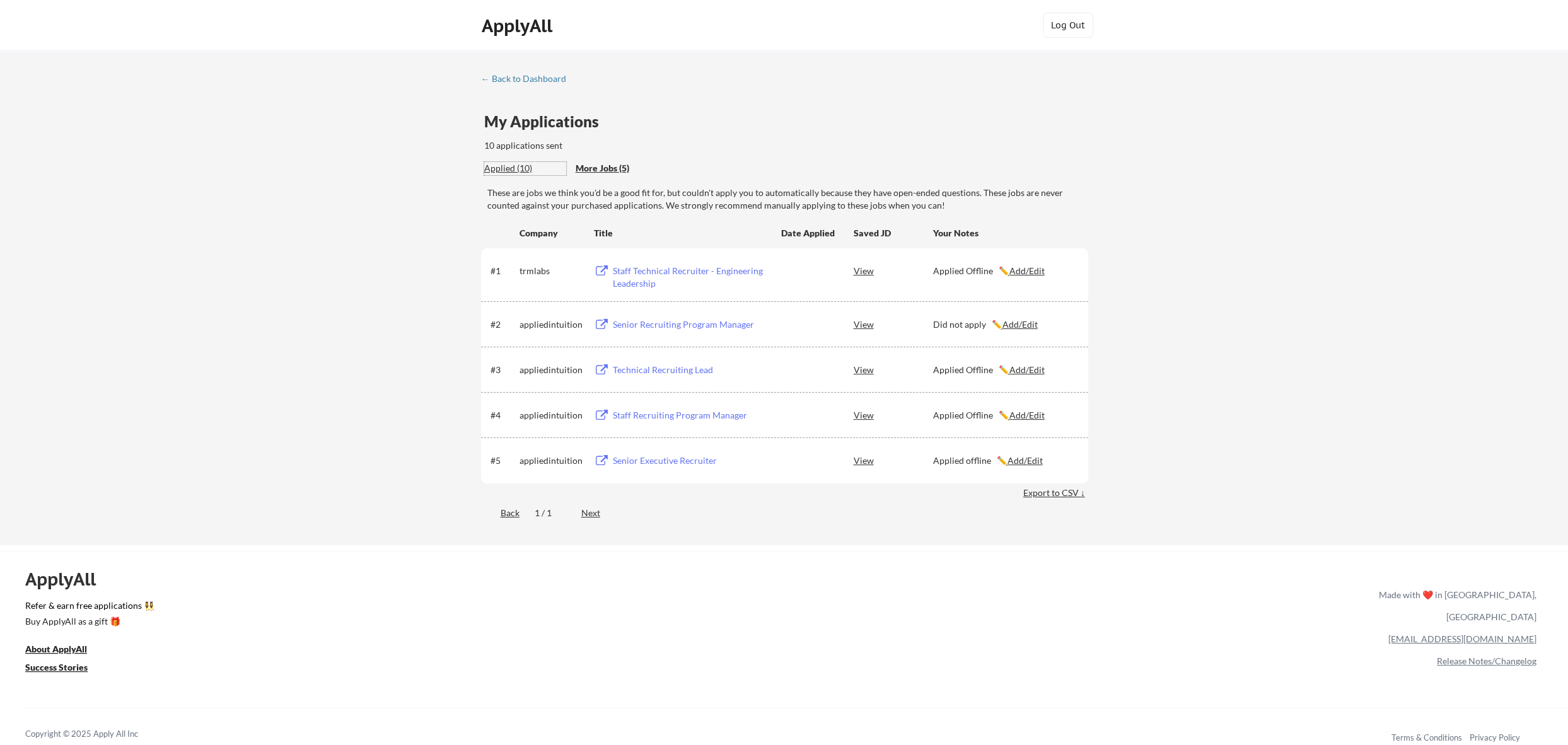
click at [507, 171] on div "Applied (10)" at bounding box center [525, 168] width 82 height 12
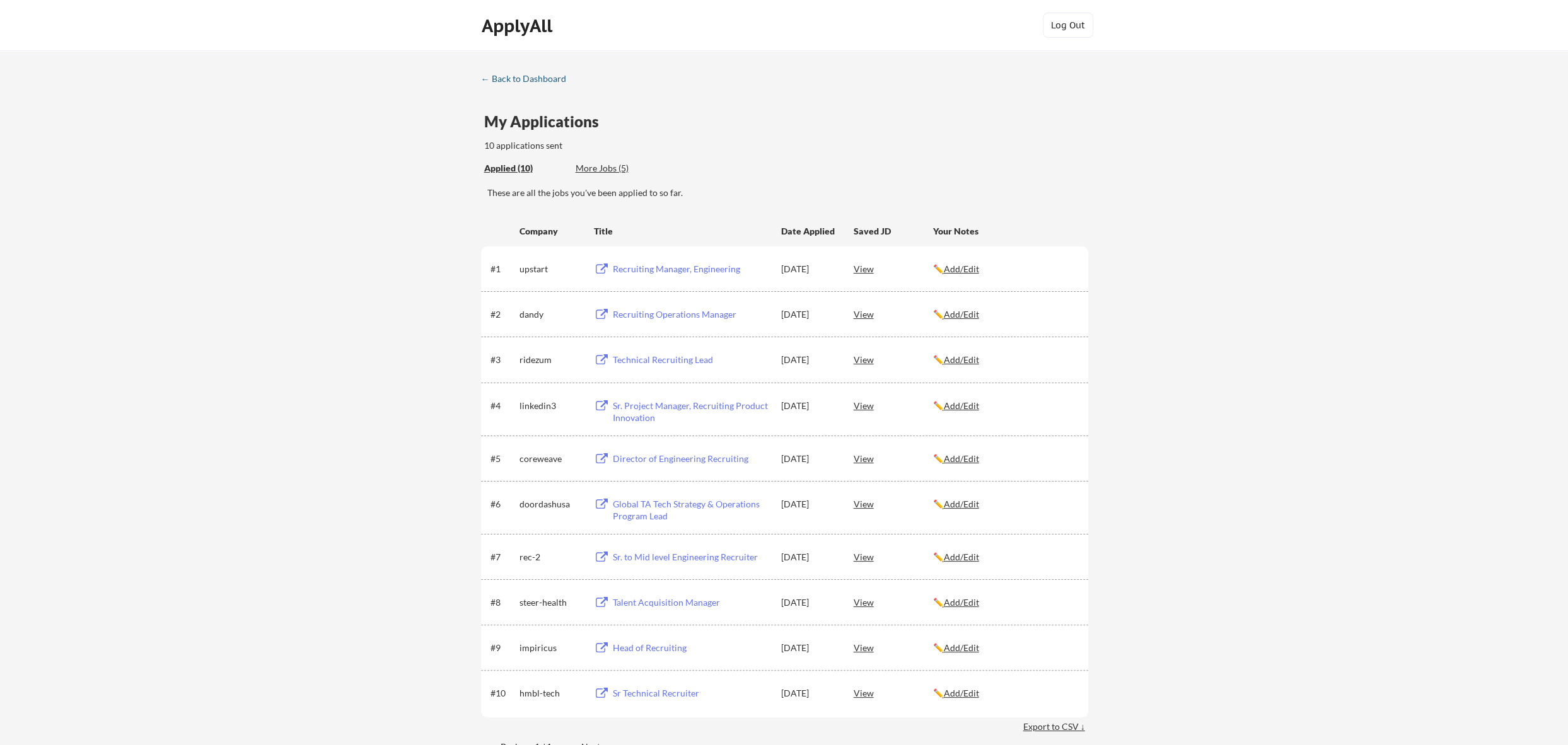
click at [510, 76] on div "← Back to Dashboard" at bounding box center [528, 79] width 94 height 9
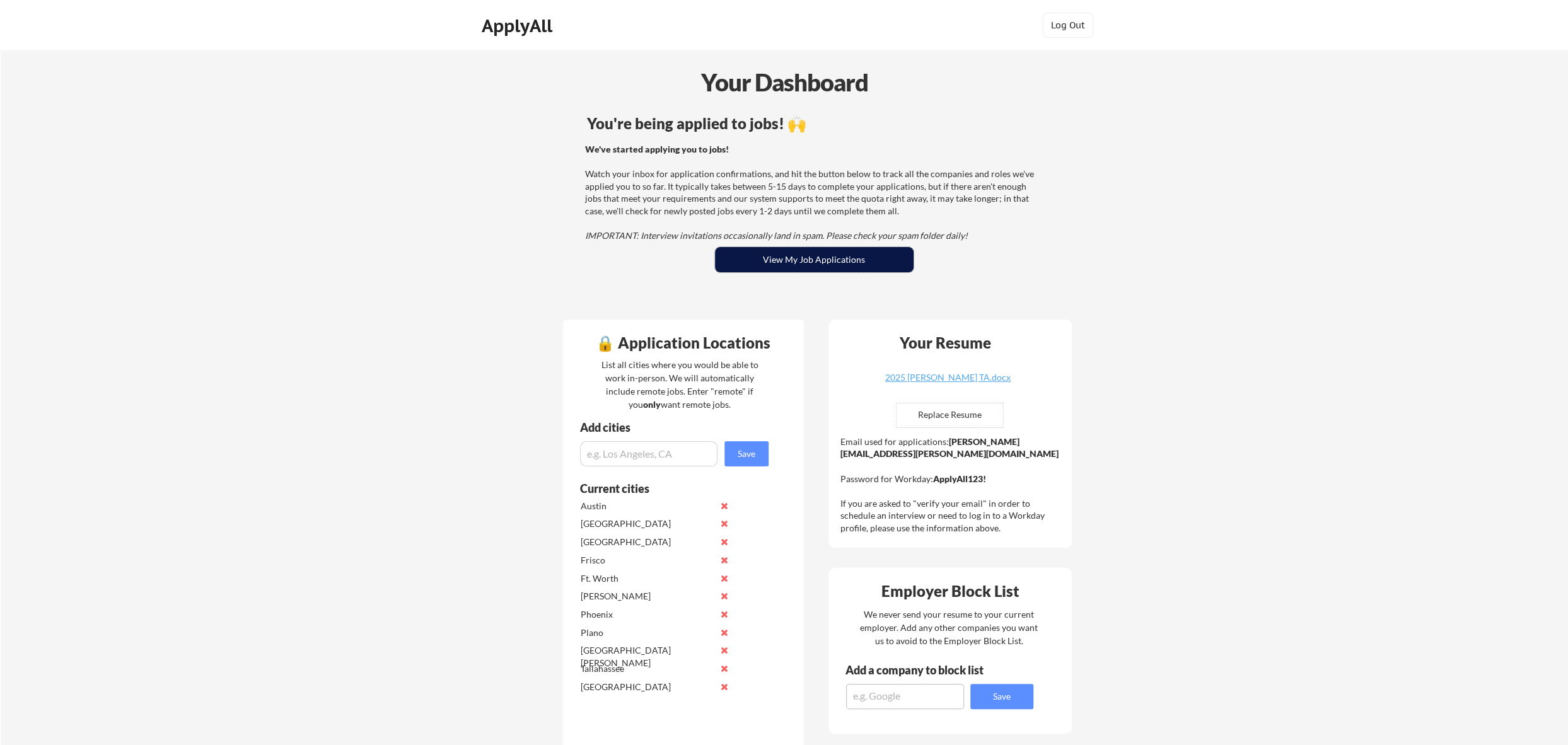
click at [800, 259] on button "View My Job Applications" at bounding box center [814, 260] width 198 height 25
